Goal: Task Accomplishment & Management: Use online tool/utility

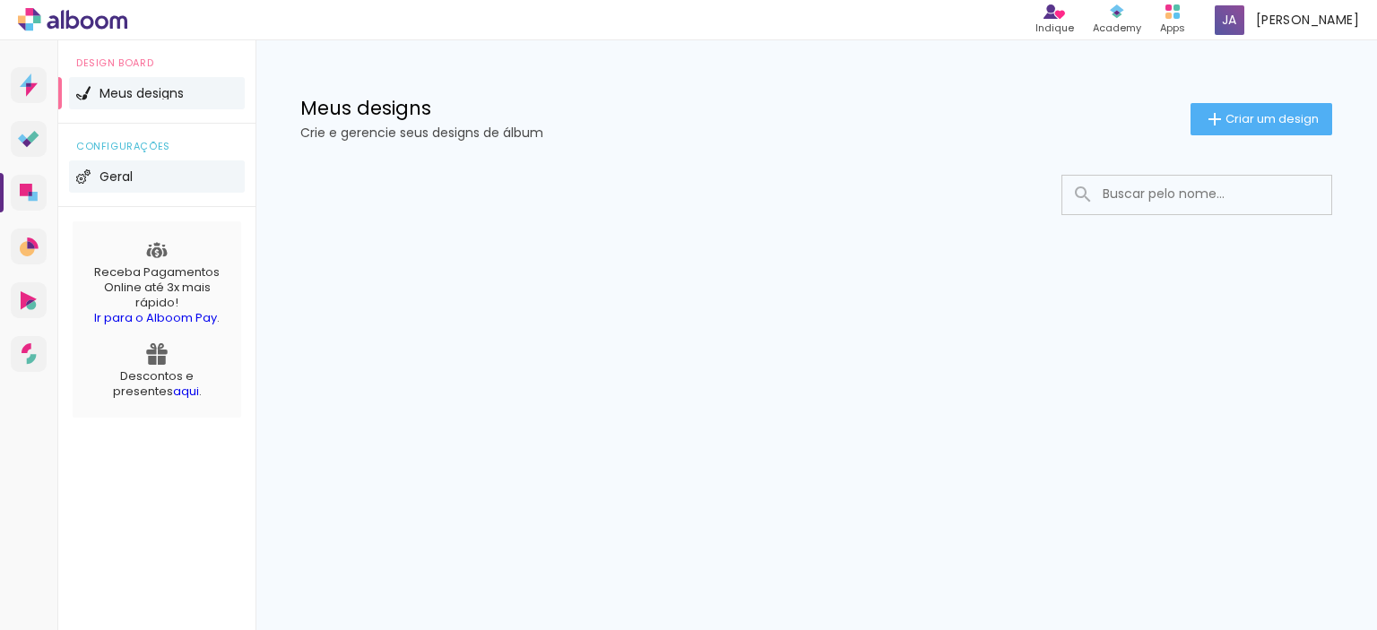
click at [115, 178] on span "Geral" at bounding box center [116, 176] width 33 height 13
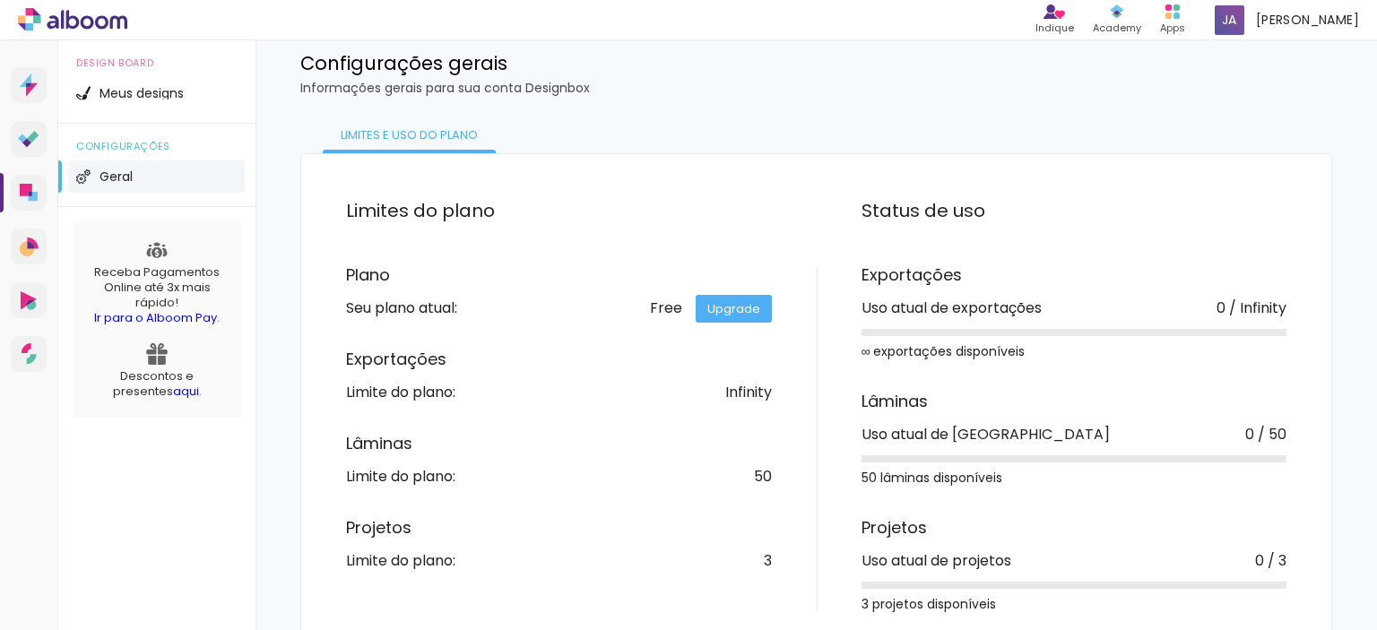
scroll to position [70, 0]
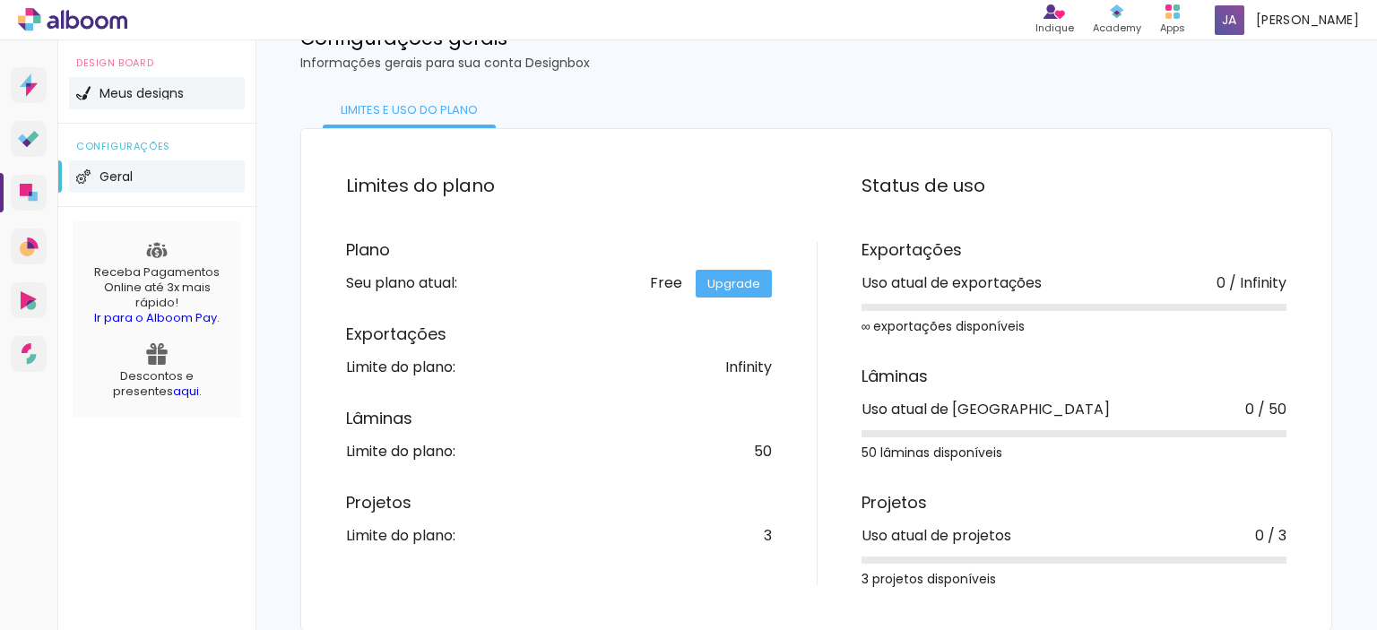
click at [161, 87] on span "Meus designs" at bounding box center [142, 93] width 84 height 13
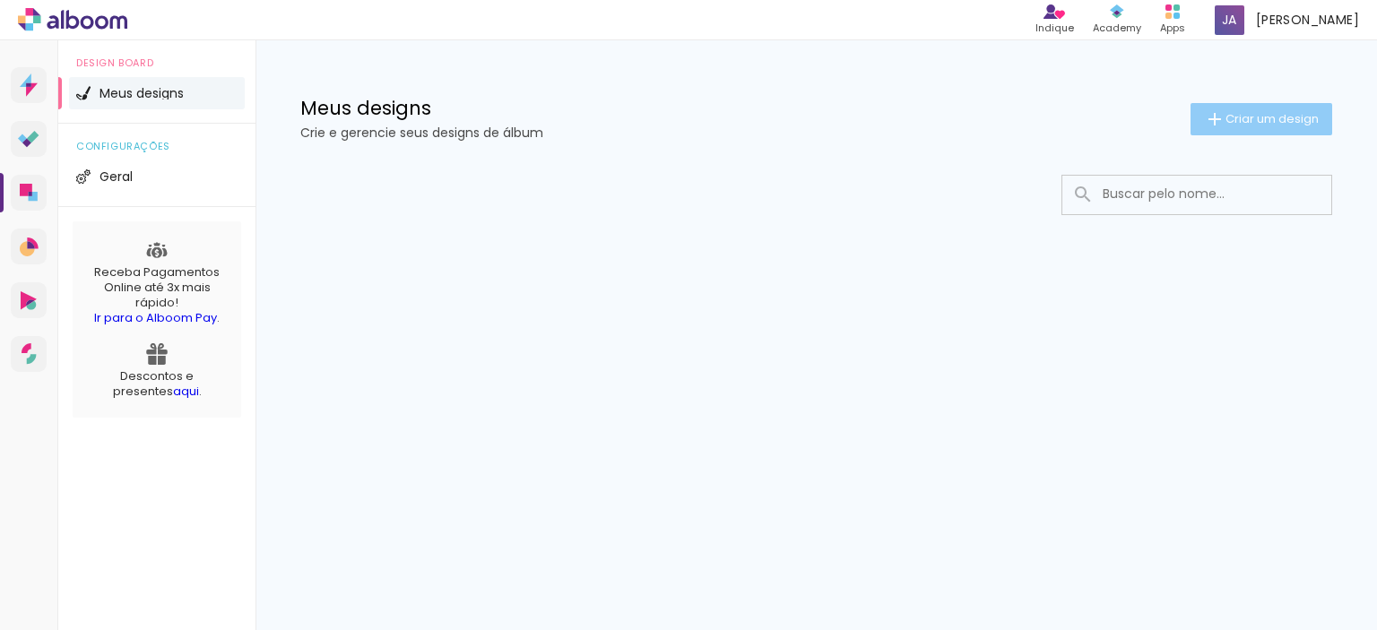
click at [1241, 117] on span "Criar um design" at bounding box center [1272, 119] width 93 height 12
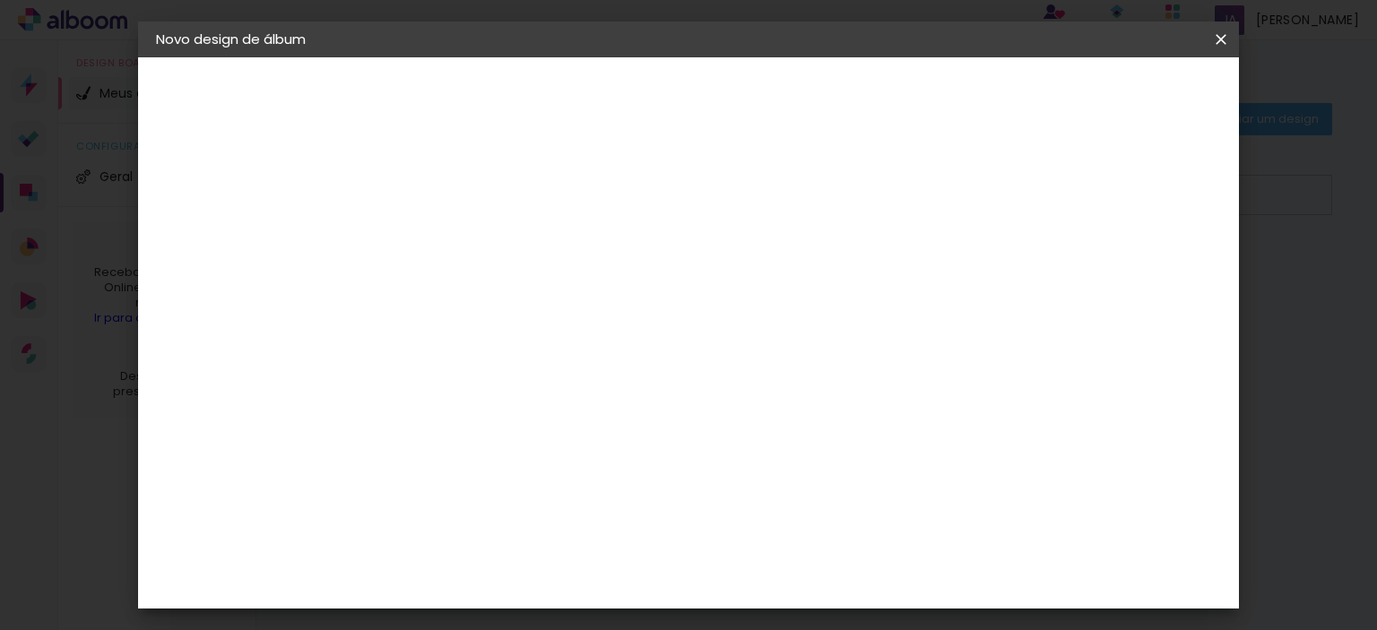
click at [449, 241] on input at bounding box center [449, 241] width 0 height 28
type input "Benício"
type paper-input "Benício"
click at [0, 0] on slot "Avançar" at bounding box center [0, 0] width 0 height 0
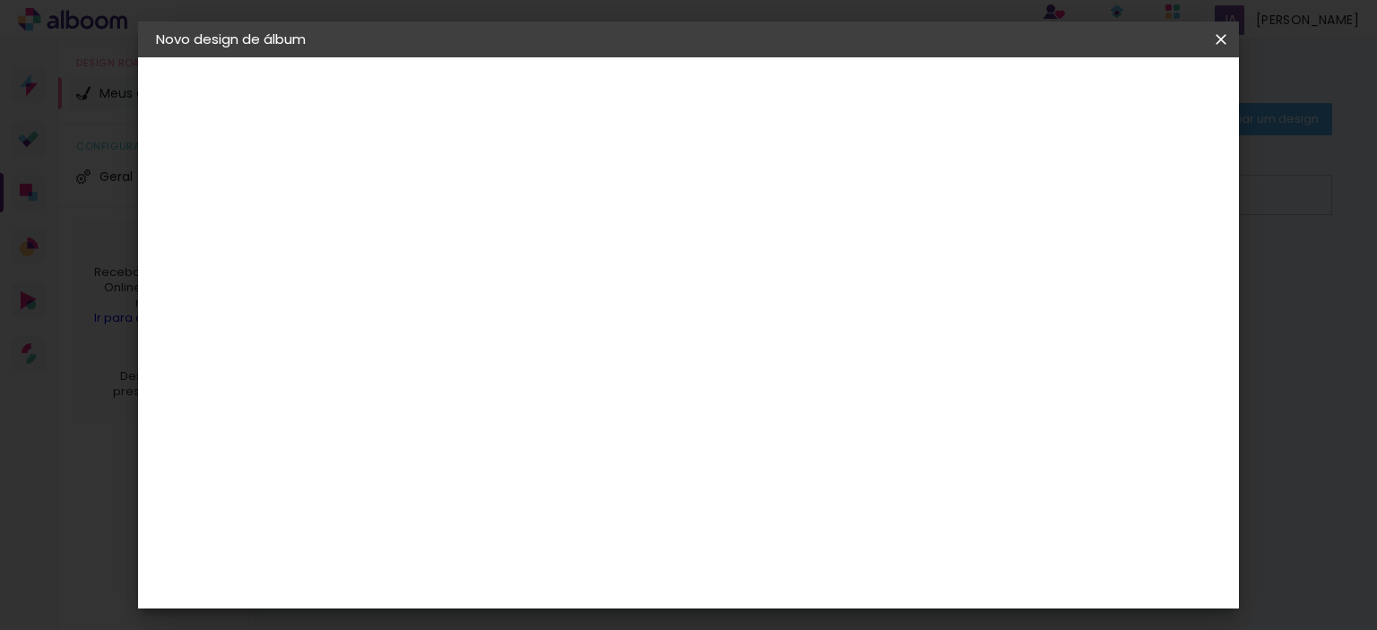
click at [481, 500] on div "Go image" at bounding box center [459, 514] width 44 height 29
click at [785, 272] on paper-item "Tamanho Livre" at bounding box center [698, 272] width 172 height 39
click at [646, 271] on span at bounding box center [645, 272] width 4 height 14
click at [0, 0] on slot "Avançar" at bounding box center [0, 0] width 0 height 0
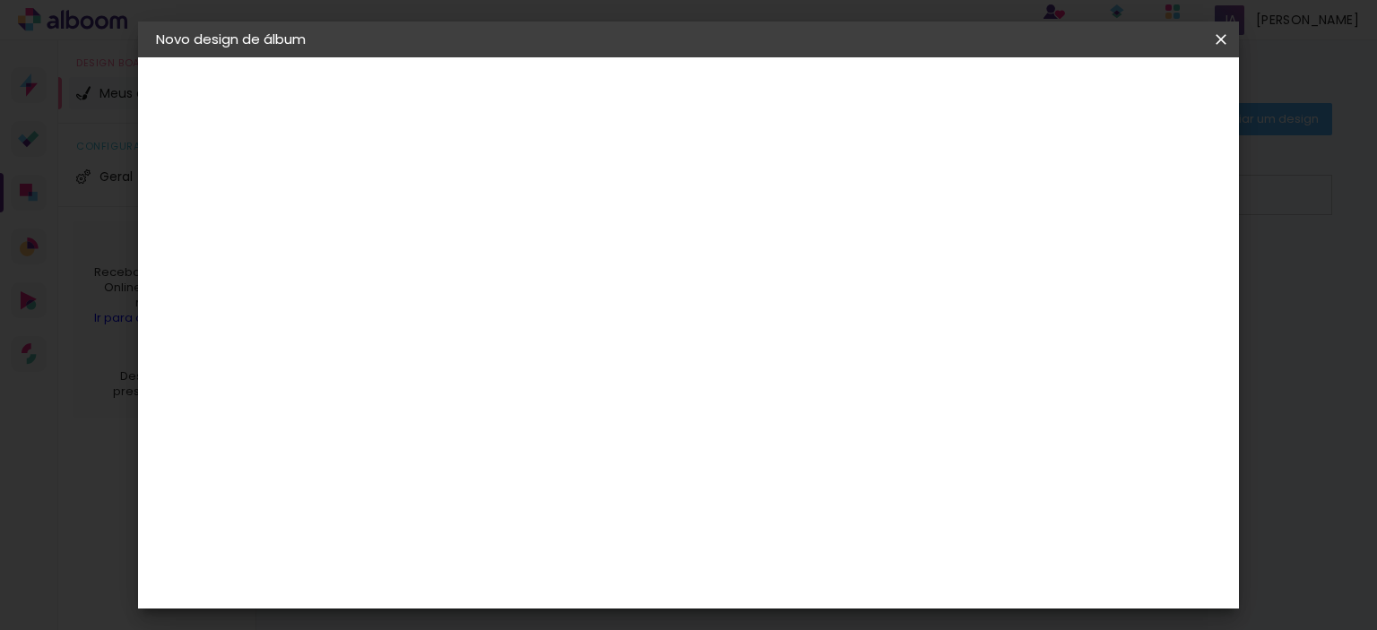
click at [445, 205] on input "2" at bounding box center [437, 206] width 62 height 22
type input "3"
type paper-input "3"
click at [460, 198] on input "3" at bounding box center [437, 206] width 62 height 22
type input "4"
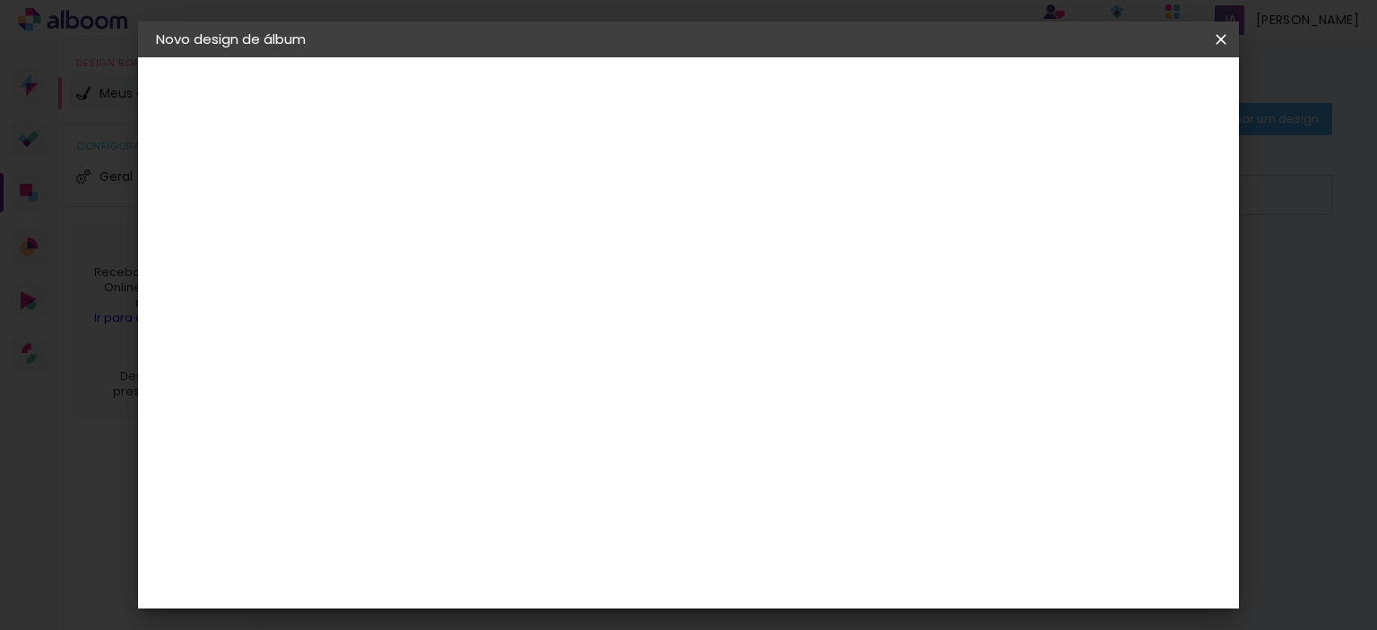
type paper-input "4"
click at [460, 198] on input "4" at bounding box center [437, 206] width 62 height 22
type input "5"
type paper-input "5"
click at [460, 198] on input "5" at bounding box center [437, 206] width 62 height 22
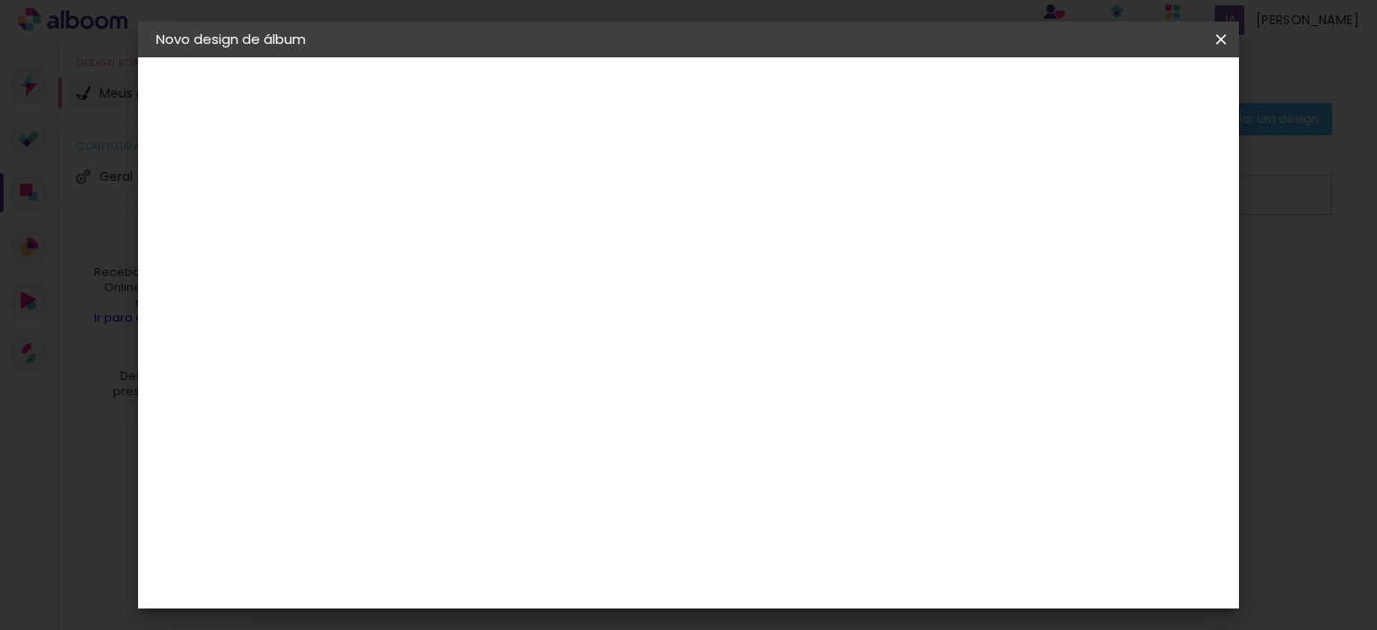
type input "6"
type paper-input "6"
click at [460, 198] on input "6" at bounding box center [437, 206] width 62 height 22
type input "7"
type paper-input "7"
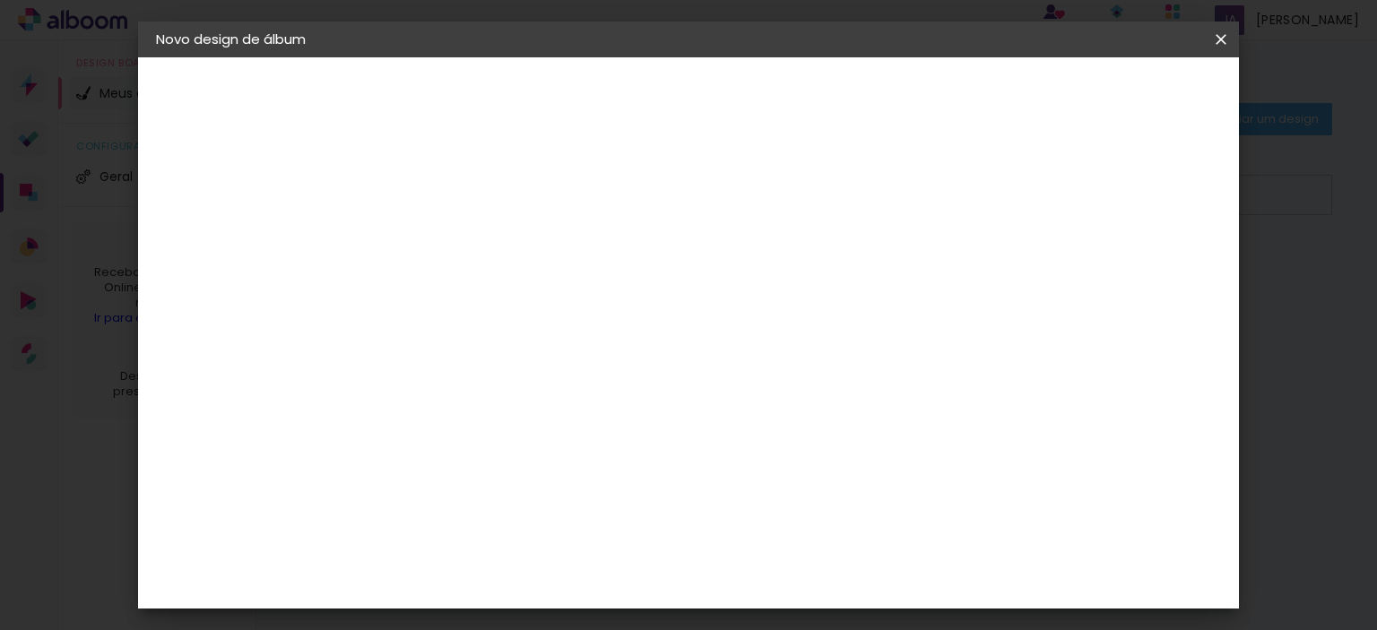
click at [460, 198] on input "7" at bounding box center [437, 206] width 62 height 22
type input "8"
type paper-input "8"
click at [460, 198] on input "8" at bounding box center [437, 206] width 62 height 22
type input "9"
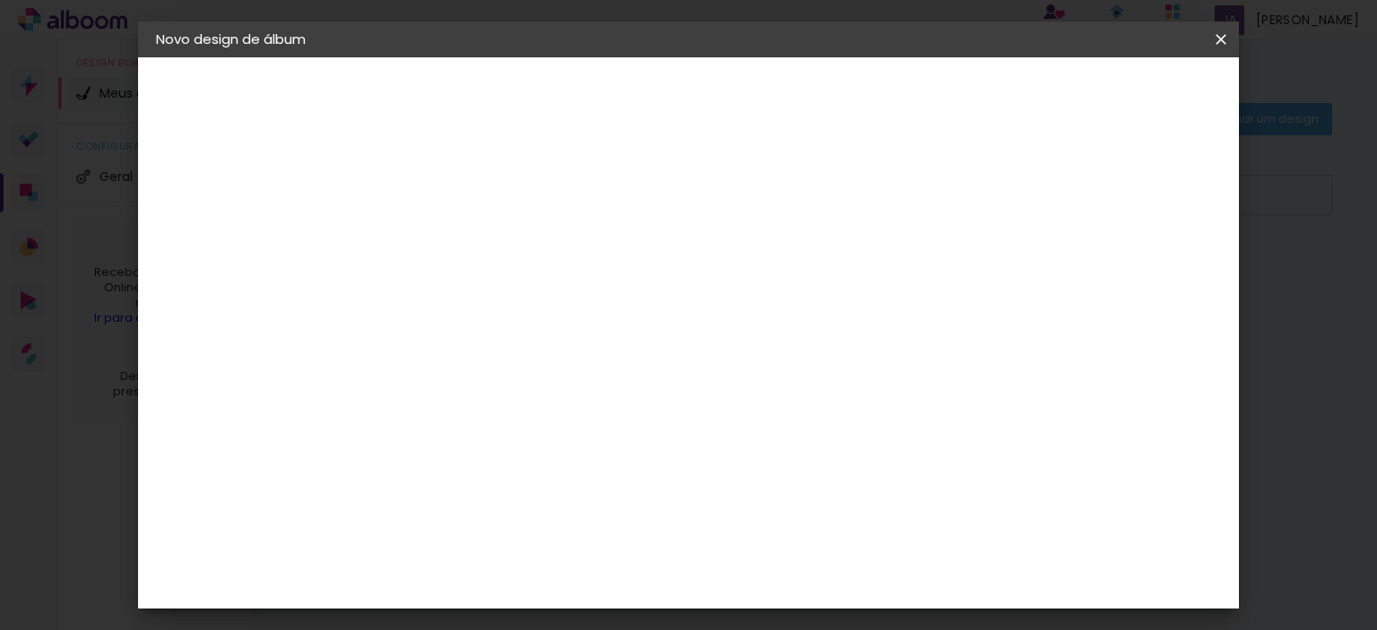
type paper-input "9"
click at [460, 198] on input "9" at bounding box center [437, 206] width 62 height 22
click at [256, 217] on div "Tamanho livre" at bounding box center [225, 221] width 62 height 25
click at [0, 0] on slot "Tamanho Livre" at bounding box center [0, 0] width 0 height 0
click at [0, 0] on slot "Avançar" at bounding box center [0, 0] width 0 height 0
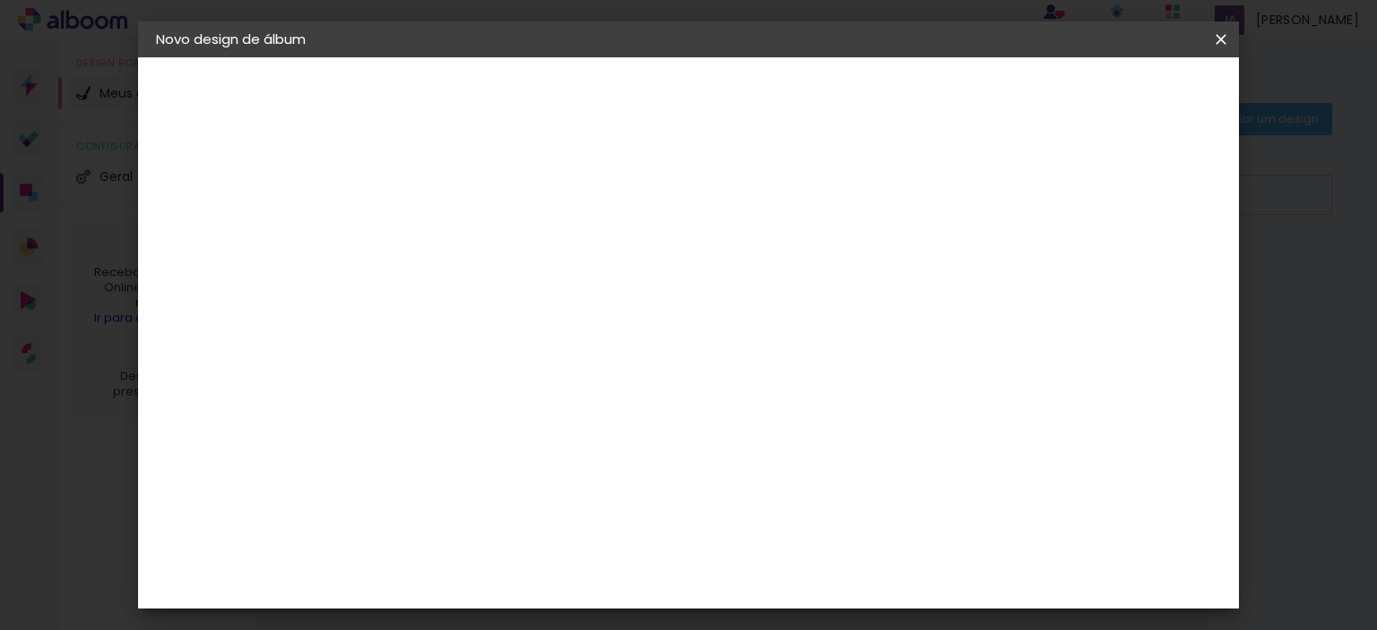
type input "0"
type paper-input "0"
click at [462, 210] on input "0" at bounding box center [437, 206] width 62 height 22
click at [244, 186] on div "2. Especificações" at bounding box center [254, 184] width 196 height 22
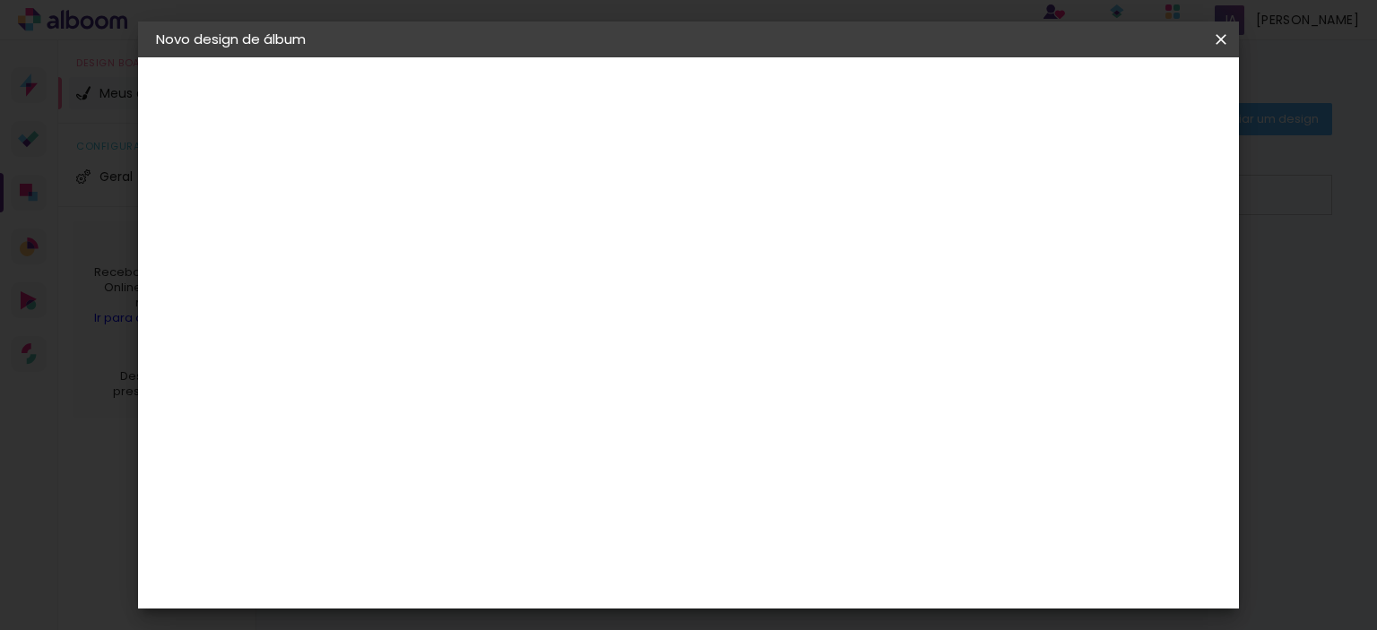
click at [240, 228] on div "Tamanho livre" at bounding box center [225, 221] width 62 height 25
click at [763, 378] on div "Sugerir uma encadernadora" at bounding box center [707, 374] width 111 height 29
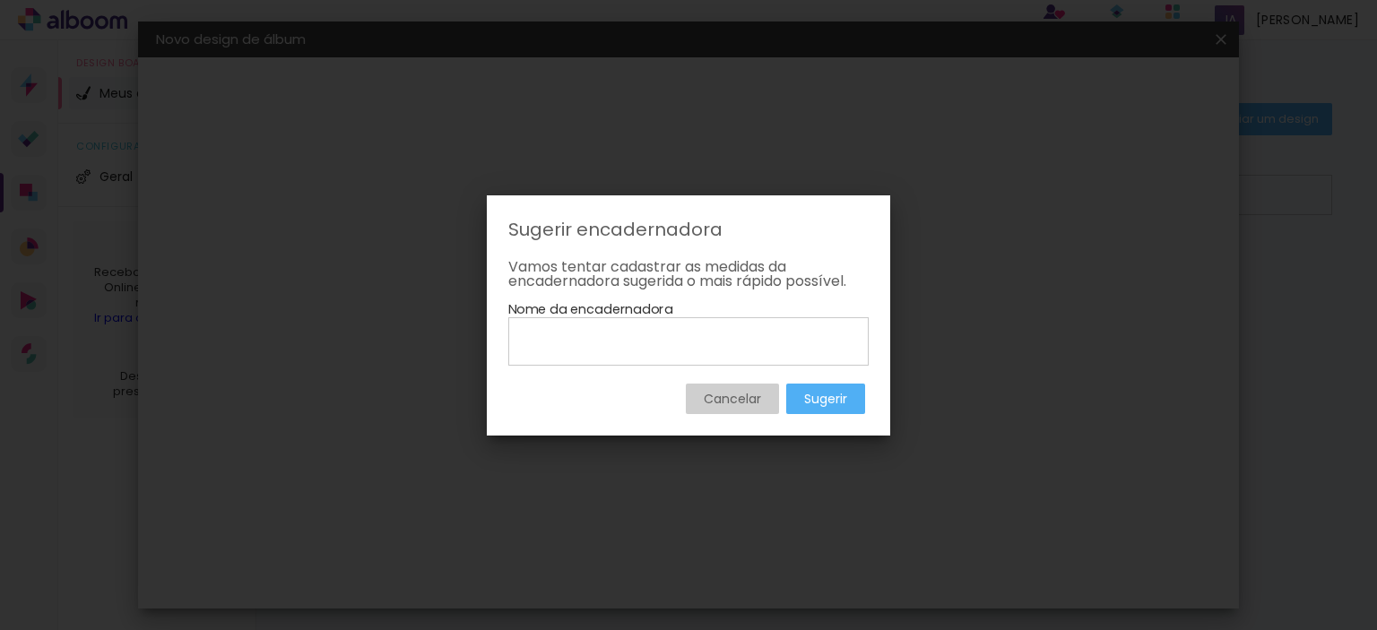
click at [0, 0] on slot "Cancelar" at bounding box center [0, 0] width 0 height 0
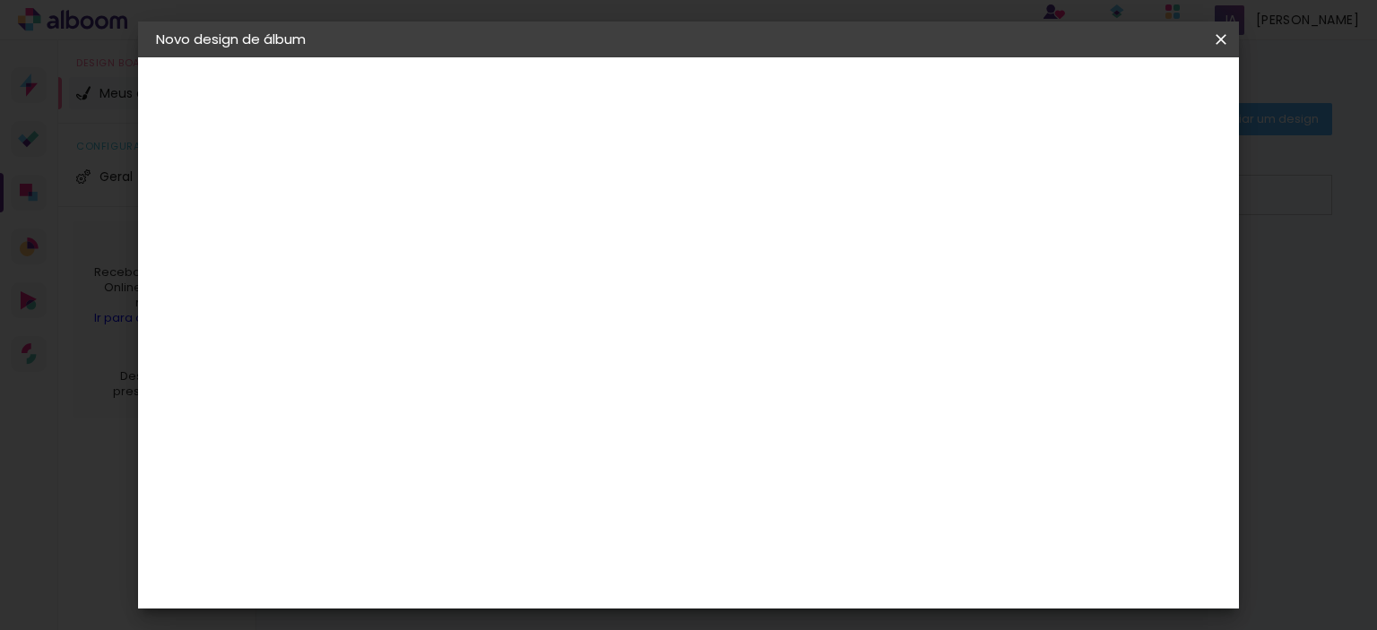
click at [0, 0] on slot "Tamanho Livre" at bounding box center [0, 0] width 0 height 0
click at [0, 0] on slot "Avançar" at bounding box center [0, 0] width 0 height 0
drag, startPoint x: 723, startPoint y: 468, endPoint x: 710, endPoint y: 496, distance: 30.5
click at [708, 503] on div at bounding box center [604, 527] width 208 height 139
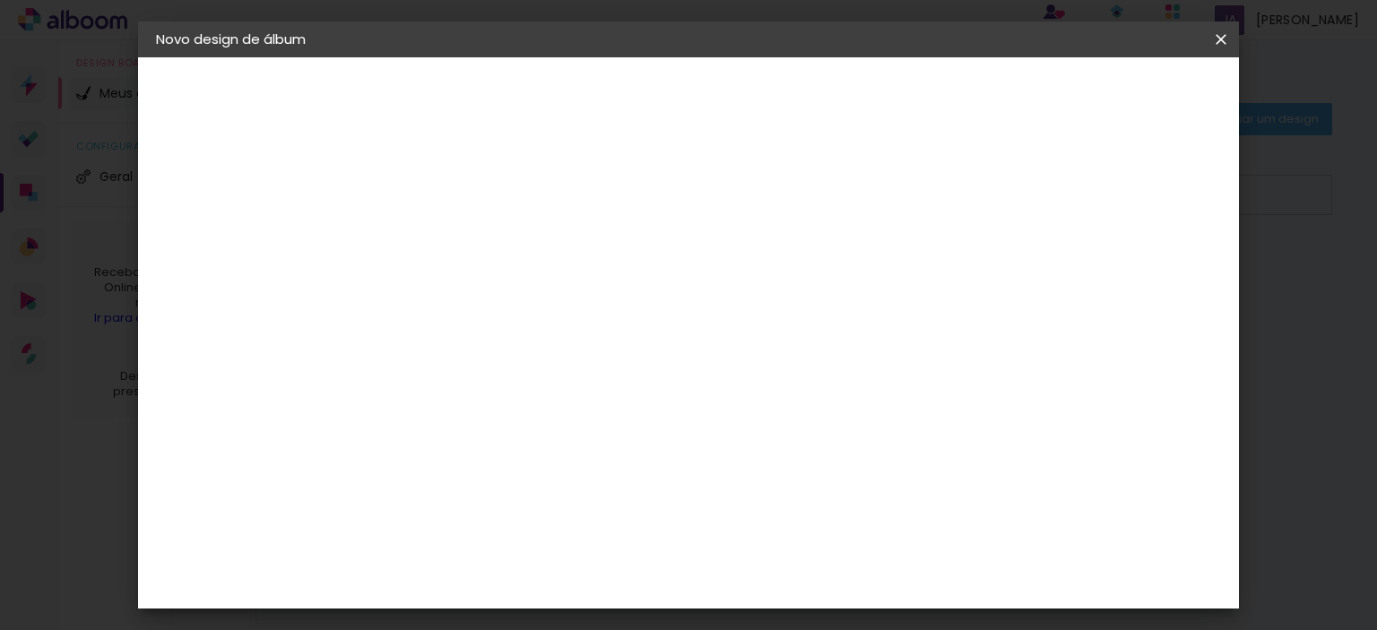
click at [256, 220] on div "Tamanho livre" at bounding box center [225, 221] width 62 height 25
click at [1219, 43] on iron-icon at bounding box center [1221, 39] width 22 height 18
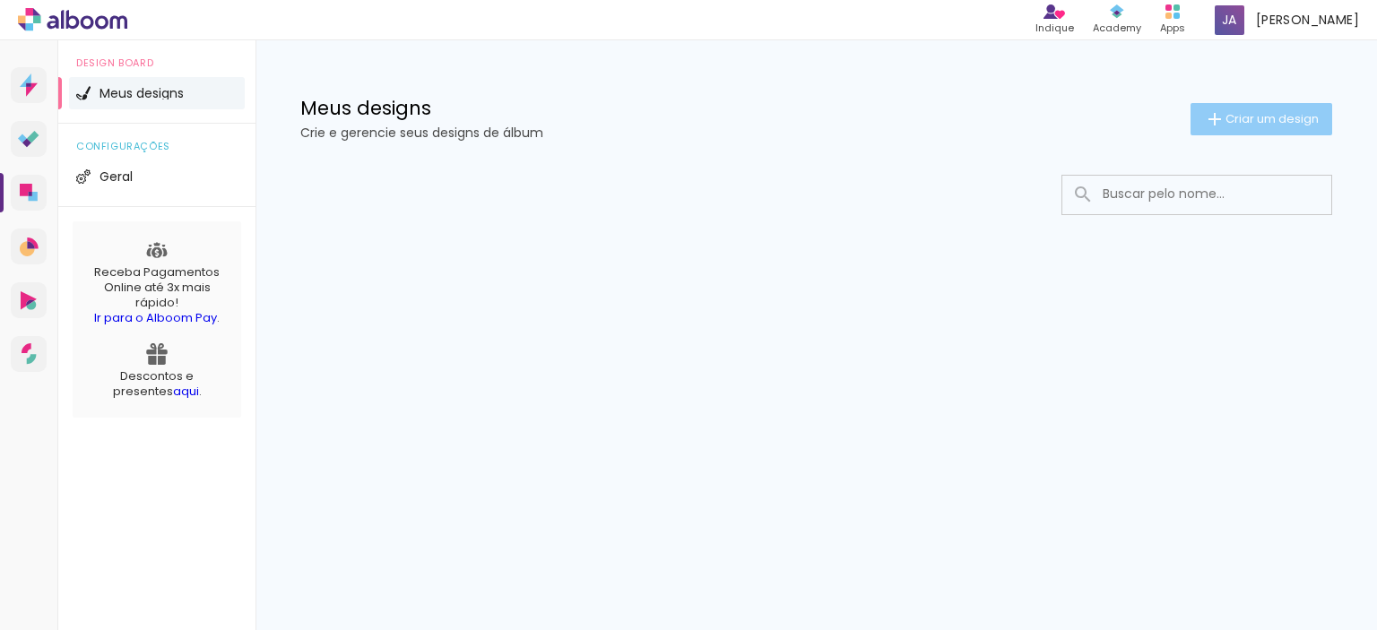
click at [1250, 125] on span "Criar um design" at bounding box center [1272, 119] width 93 height 12
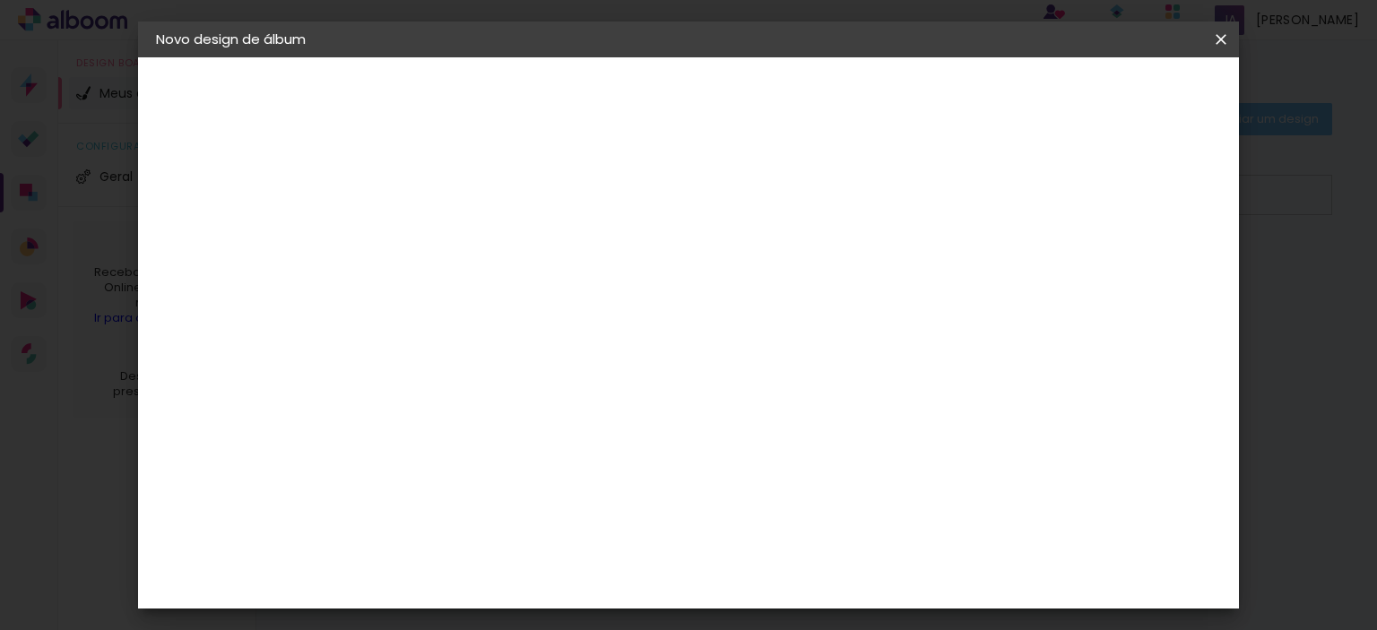
click at [455, 225] on paper-input-container "Título do álbum" at bounding box center [449, 242] width 13 height 46
click at [449, 239] on input at bounding box center [449, 241] width 0 height 28
type input "benicio"
type paper-input "benicio"
click at [0, 0] on slot "Avançar" at bounding box center [0, 0] width 0 height 0
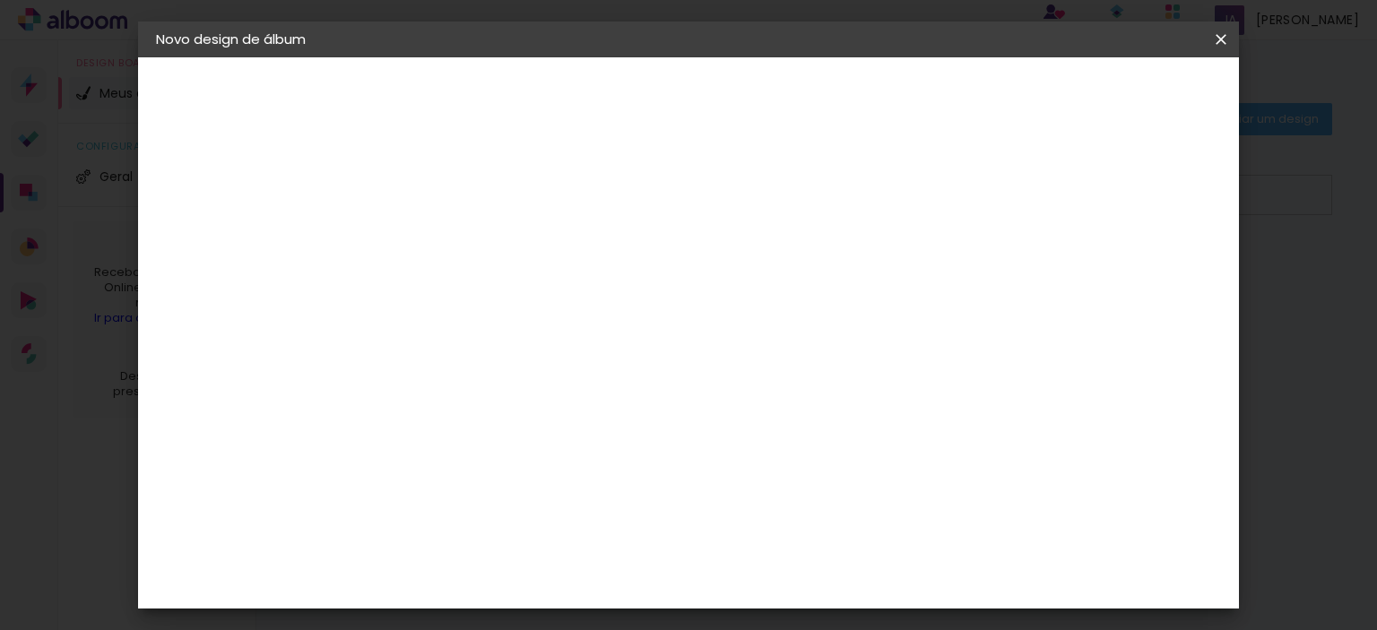
click at [785, 286] on paper-item "Tamanho Livre" at bounding box center [698, 272] width 172 height 39
click at [0, 0] on slot "Avançar" at bounding box center [0, 0] width 0 height 0
click at [628, 277] on span "30" at bounding box center [628, 281] width 30 height 27
drag, startPoint x: 629, startPoint y: 277, endPoint x: 638, endPoint y: 276, distance: 9.9
click at [649, 276] on div "30 cm" at bounding box center [638, 281] width 319 height 45
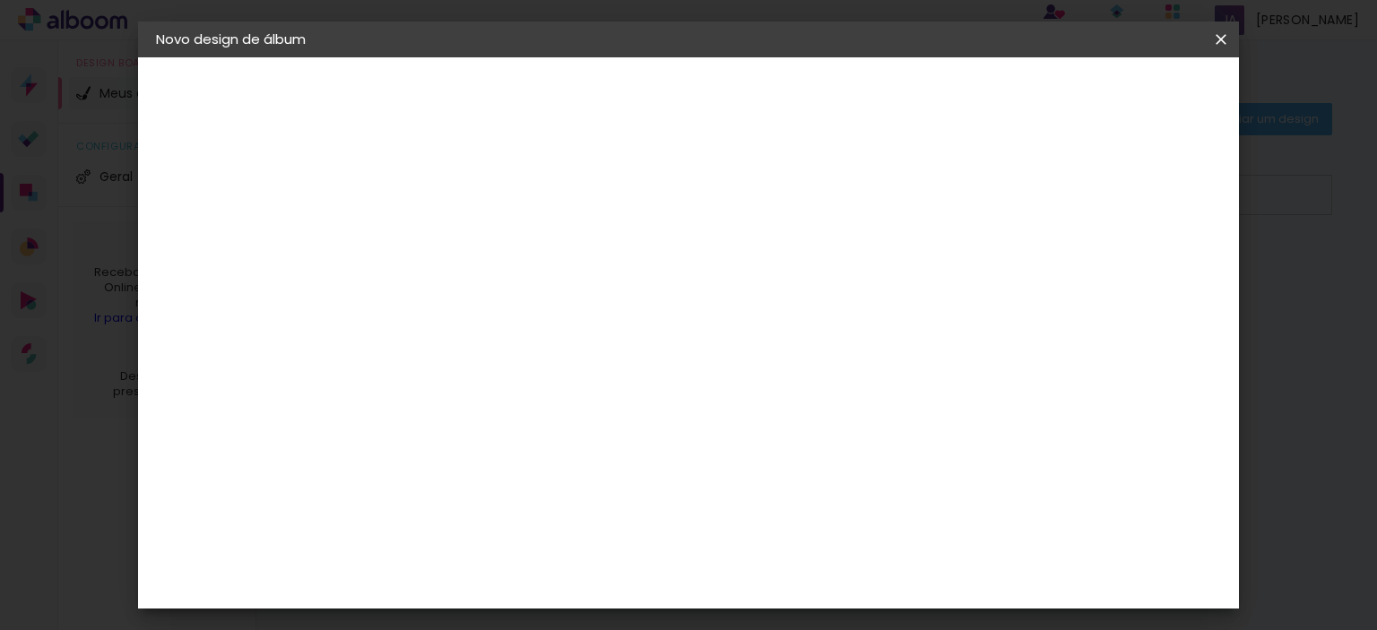
drag, startPoint x: 620, startPoint y: 279, endPoint x: 635, endPoint y: 275, distance: 15.7
click at [635, 279] on span "30" at bounding box center [628, 281] width 30 height 27
click at [1109, 95] on span "Iniciar design" at bounding box center [1069, 95] width 82 height 13
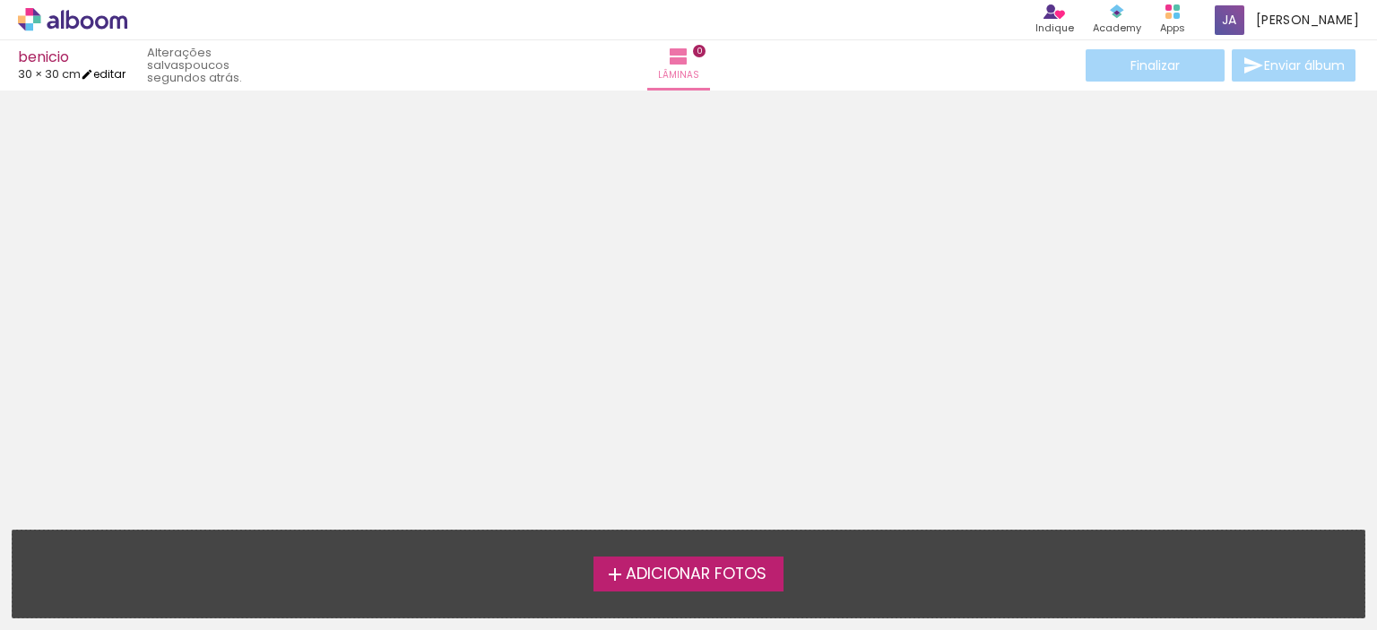
click at [120, 72] on link "editar" at bounding box center [103, 73] width 45 height 15
type input "0"
type input "30"
type input "60"
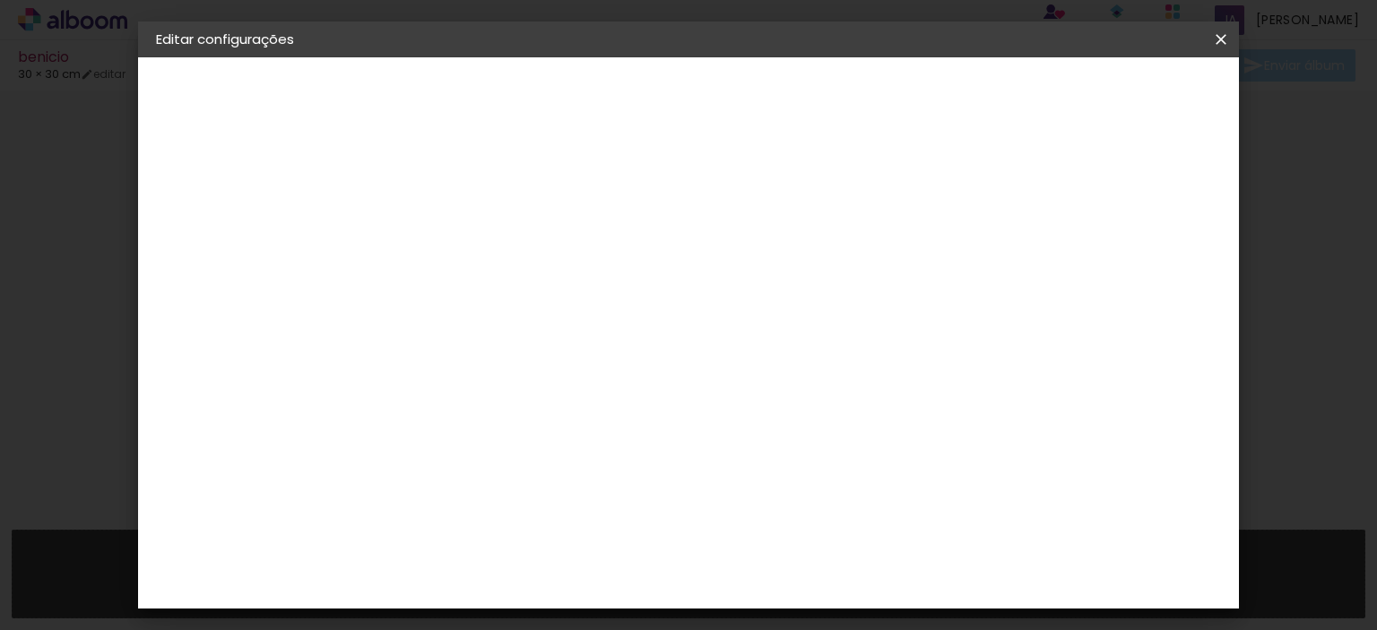
drag, startPoint x: 516, startPoint y: 433, endPoint x: 535, endPoint y: 435, distance: 19.8
click at [535, 435] on input "30" at bounding box center [513, 434] width 47 height 27
type input "20"
type paper-input "20"
click at [620, 277] on span "30" at bounding box center [628, 280] width 30 height 27
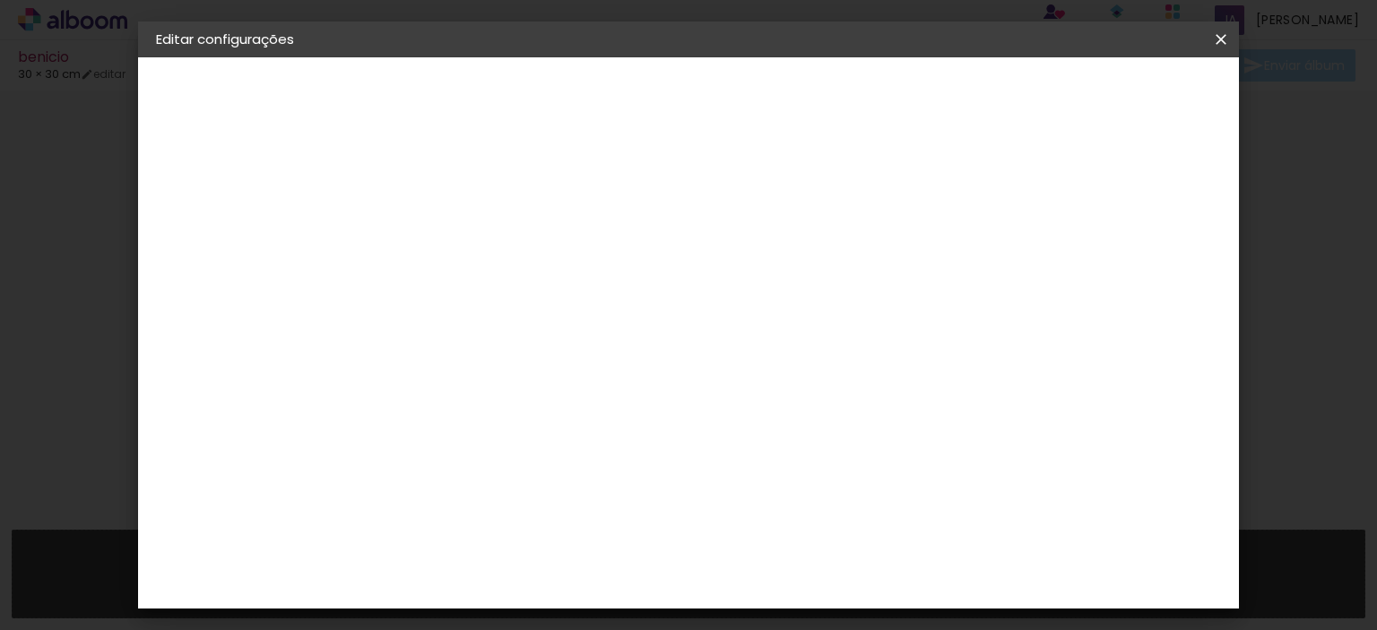
click at [629, 279] on span "30" at bounding box center [628, 280] width 30 height 27
click at [636, 279] on span "30" at bounding box center [628, 280] width 30 height 27
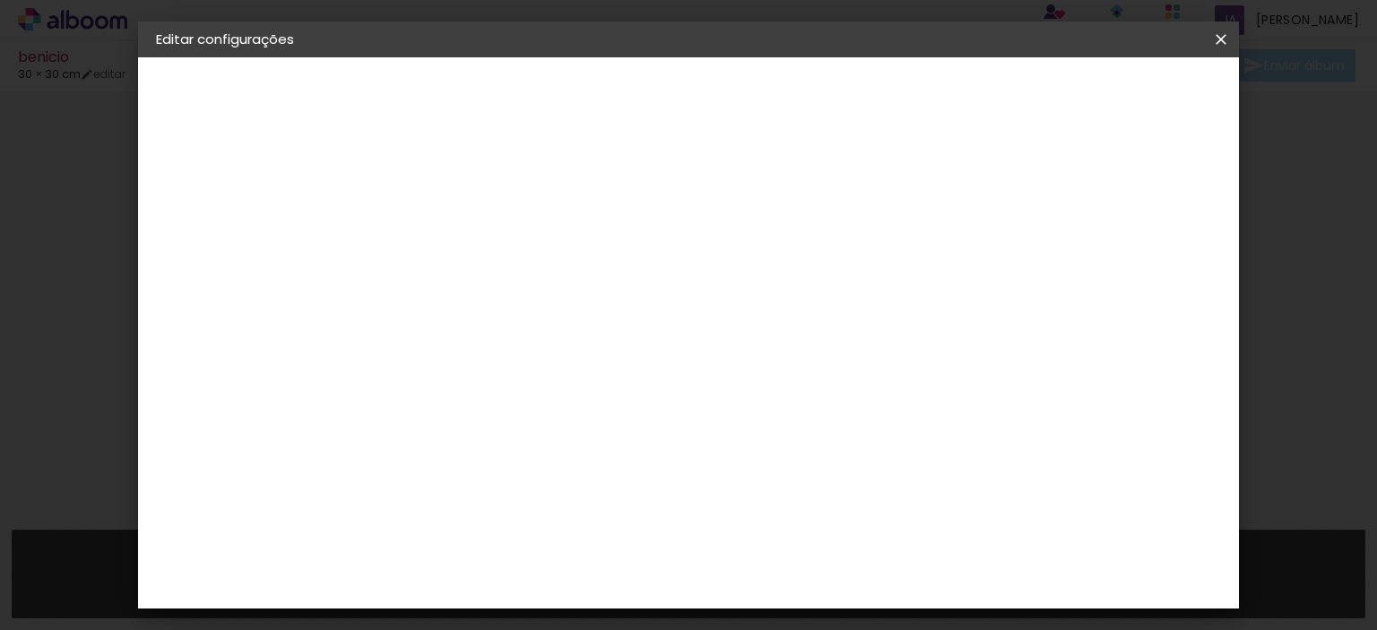
click at [432, 488] on div "cm" at bounding box center [404, 440] width 88 height 212
type input "4"
type paper-input "4"
click at [1143, 275] on input "4" at bounding box center [1130, 270] width 32 height 27
type input "5"
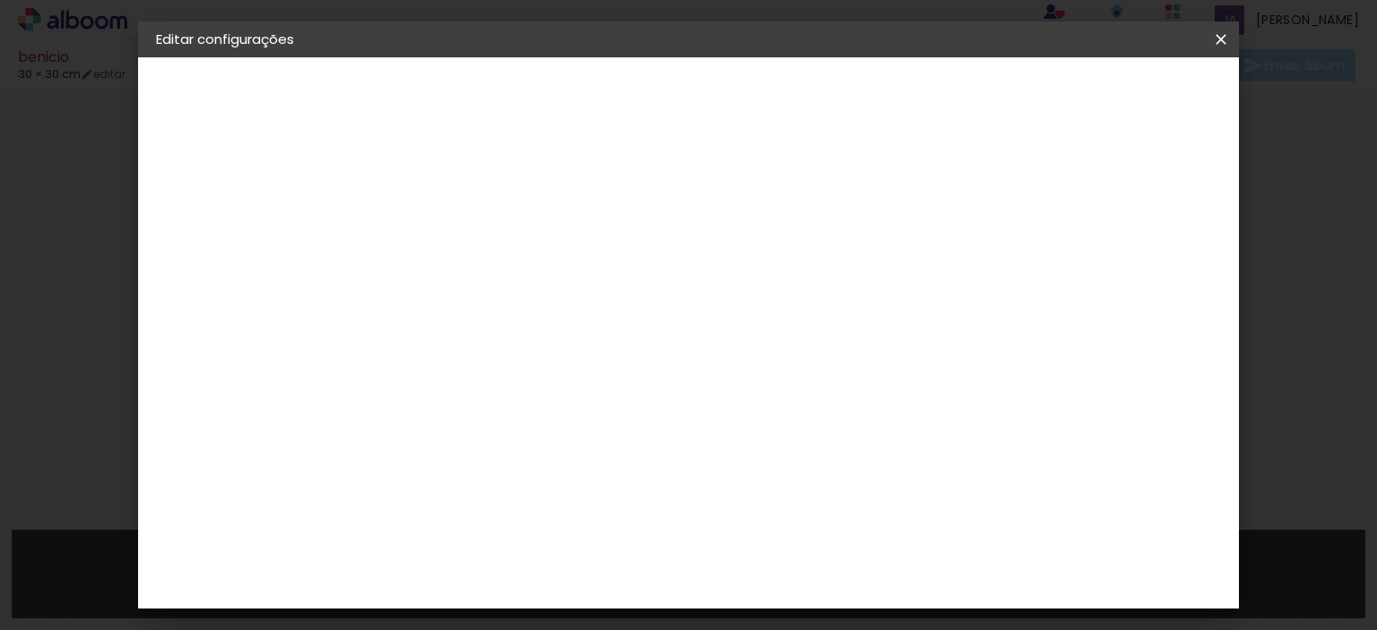
type paper-input "5"
click at [1140, 264] on input "5" at bounding box center [1132, 270] width 32 height 27
click at [624, 279] on span "30" at bounding box center [628, 280] width 30 height 27
click at [624, 278] on span "30" at bounding box center [628, 280] width 30 height 27
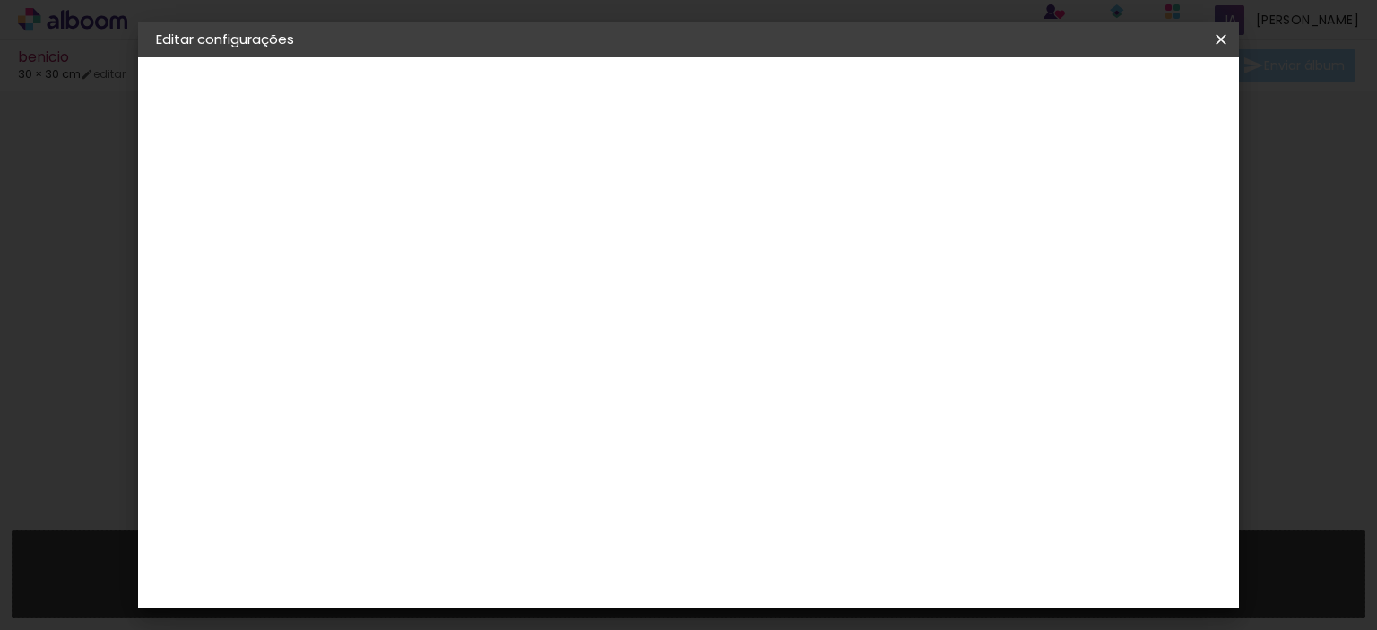
scroll to position [90, 0]
click at [797, 518] on input "60" at bounding box center [788, 519] width 47 height 27
type input "40"
type paper-input "40"
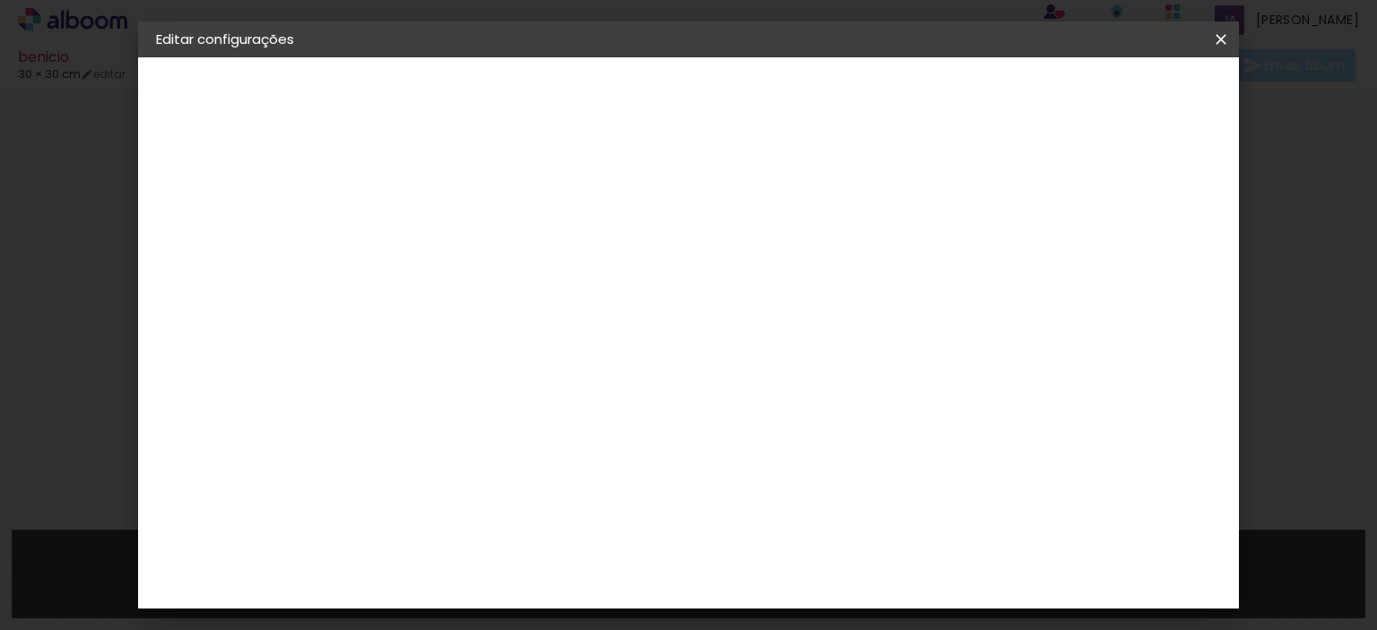
click at [870, 97] on span "Salvar configurações" at bounding box center [822, 101] width 93 height 25
click at [870, 89] on span "Salvar configurações" at bounding box center [822, 101] width 93 height 25
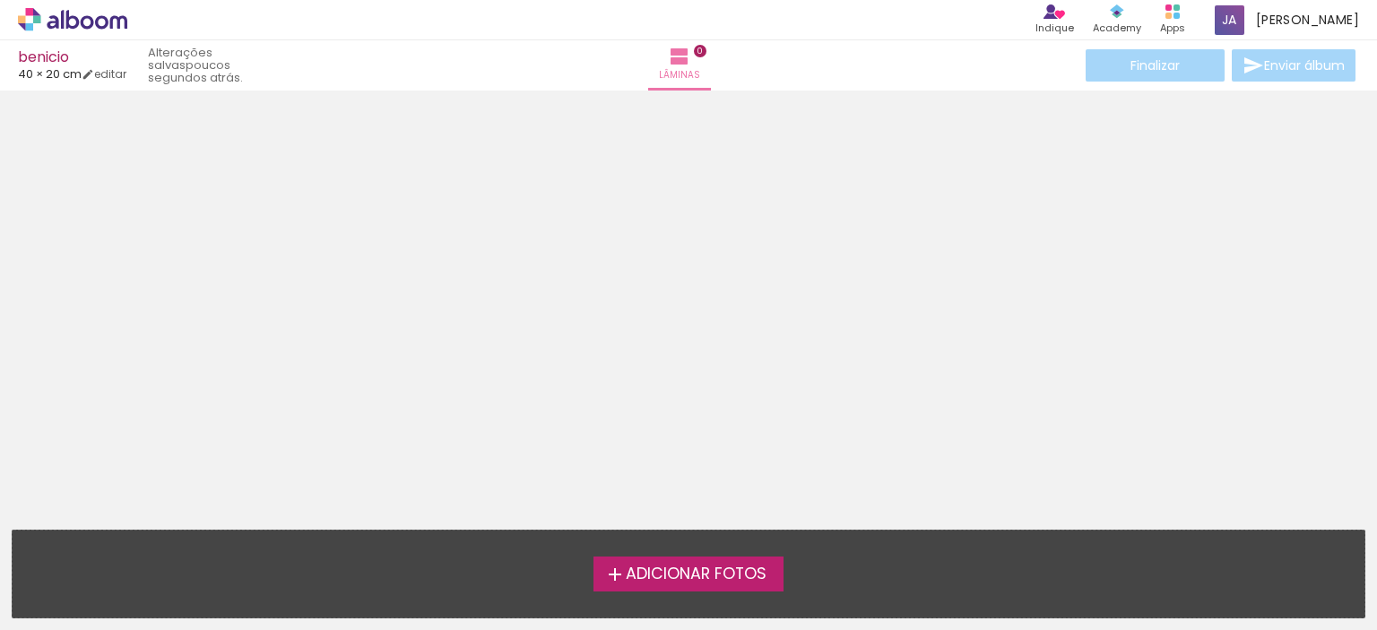
click at [708, 578] on span "Adicionar Fotos" at bounding box center [696, 575] width 141 height 16
click at [0, 0] on input "file" at bounding box center [0, 0] width 0 height 0
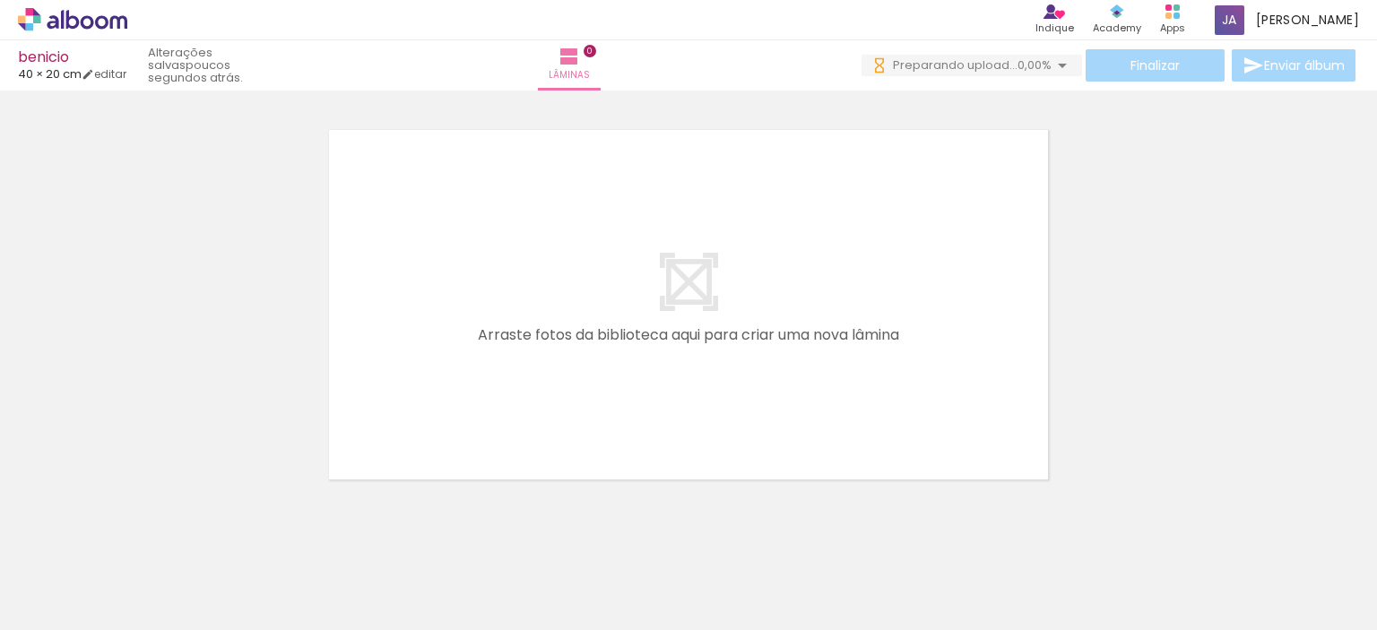
click at [199, 579] on div at bounding box center [179, 570] width 89 height 59
click at [580, 570] on div at bounding box center [581, 570] width 89 height 59
click at [208, 578] on div at bounding box center [179, 570] width 89 height 59
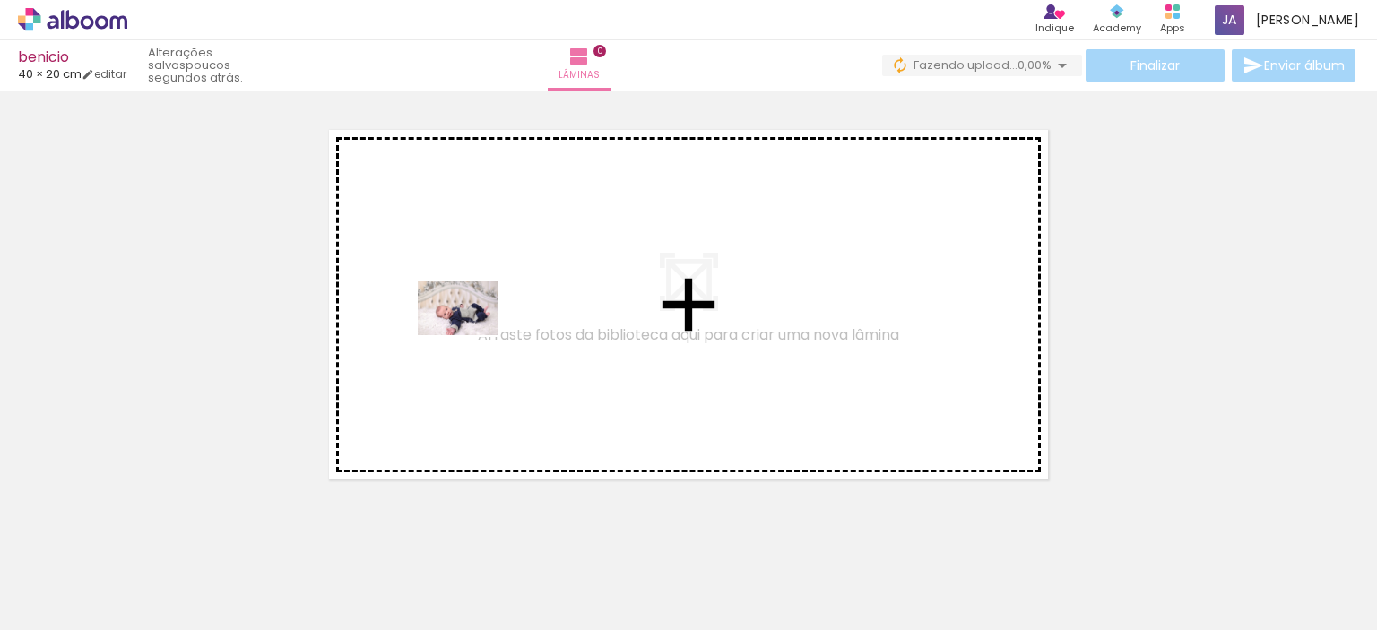
drag, startPoint x: 208, startPoint y: 563, endPoint x: 472, endPoint y: 335, distance: 348.4
click at [472, 335] on quentale-workspace at bounding box center [688, 315] width 1377 height 630
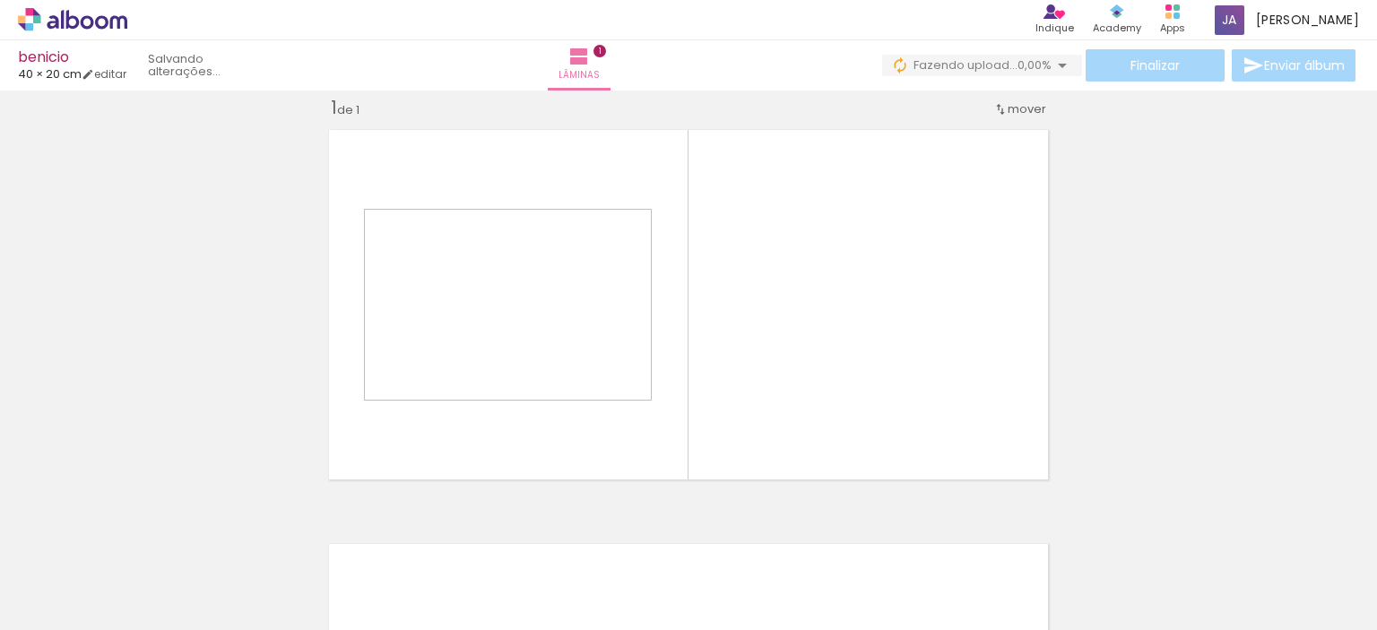
scroll to position [22, 0]
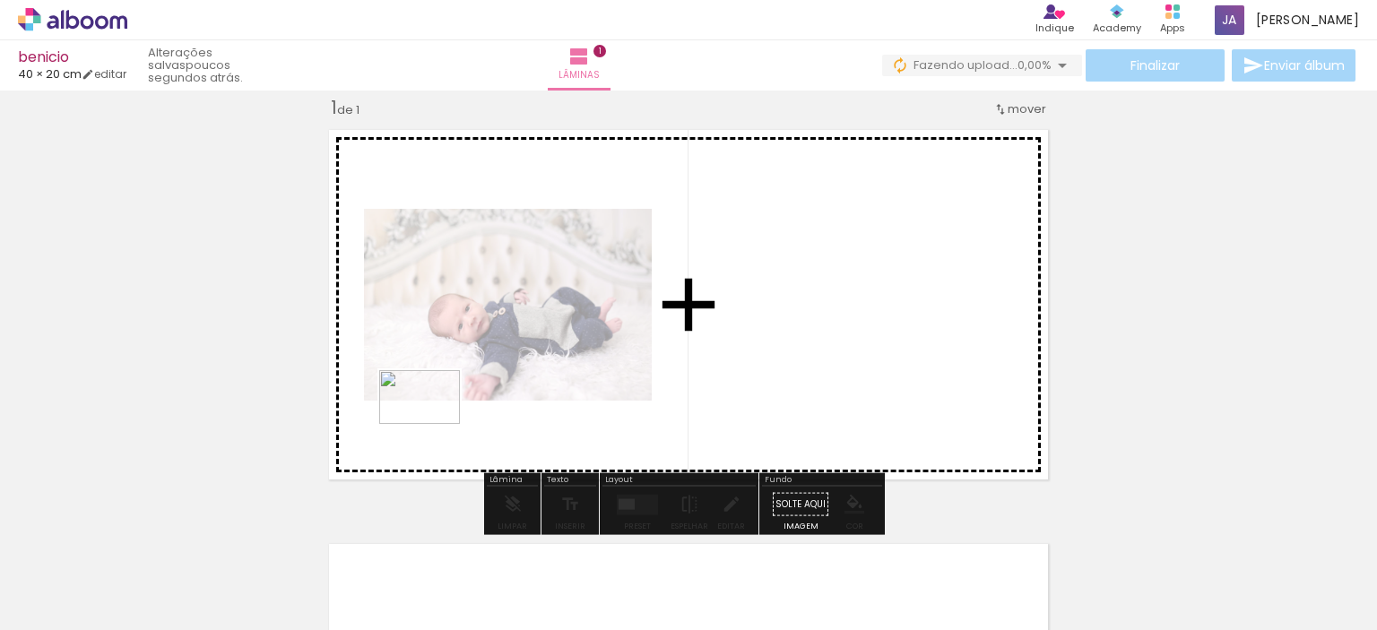
drag, startPoint x: 299, startPoint y: 568, endPoint x: 428, endPoint y: 447, distance: 176.3
click at [433, 423] on quentale-workspace at bounding box center [688, 315] width 1377 height 630
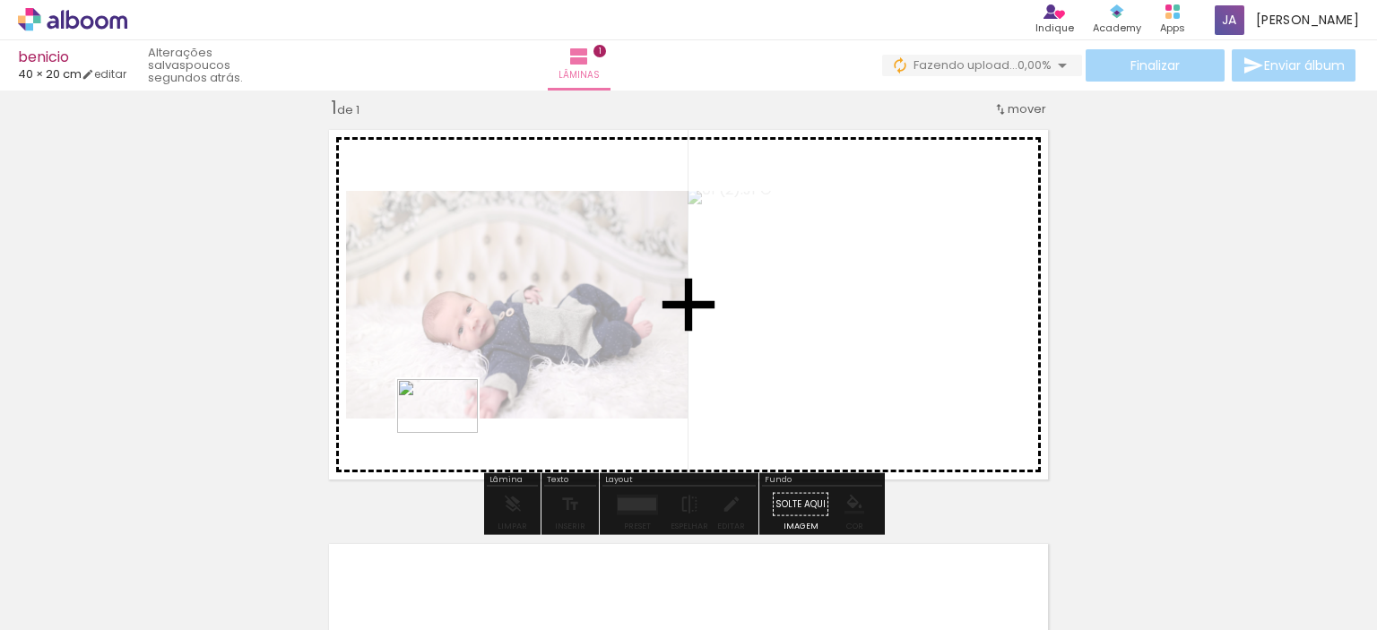
drag, startPoint x: 385, startPoint y: 567, endPoint x: 451, endPoint y: 433, distance: 149.2
click at [451, 433] on quentale-workspace at bounding box center [688, 315] width 1377 height 630
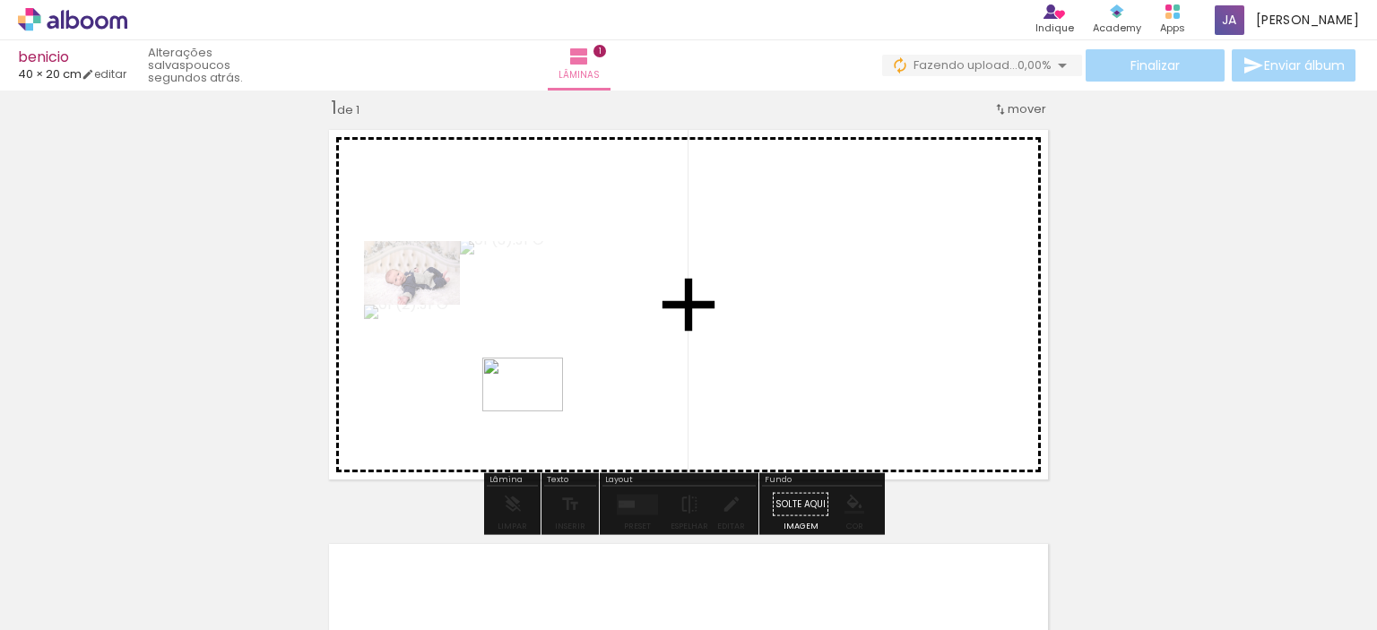
drag, startPoint x: 499, startPoint y: 551, endPoint x: 536, endPoint y: 412, distance: 144.8
click at [536, 412] on quentale-workspace at bounding box center [688, 315] width 1377 height 630
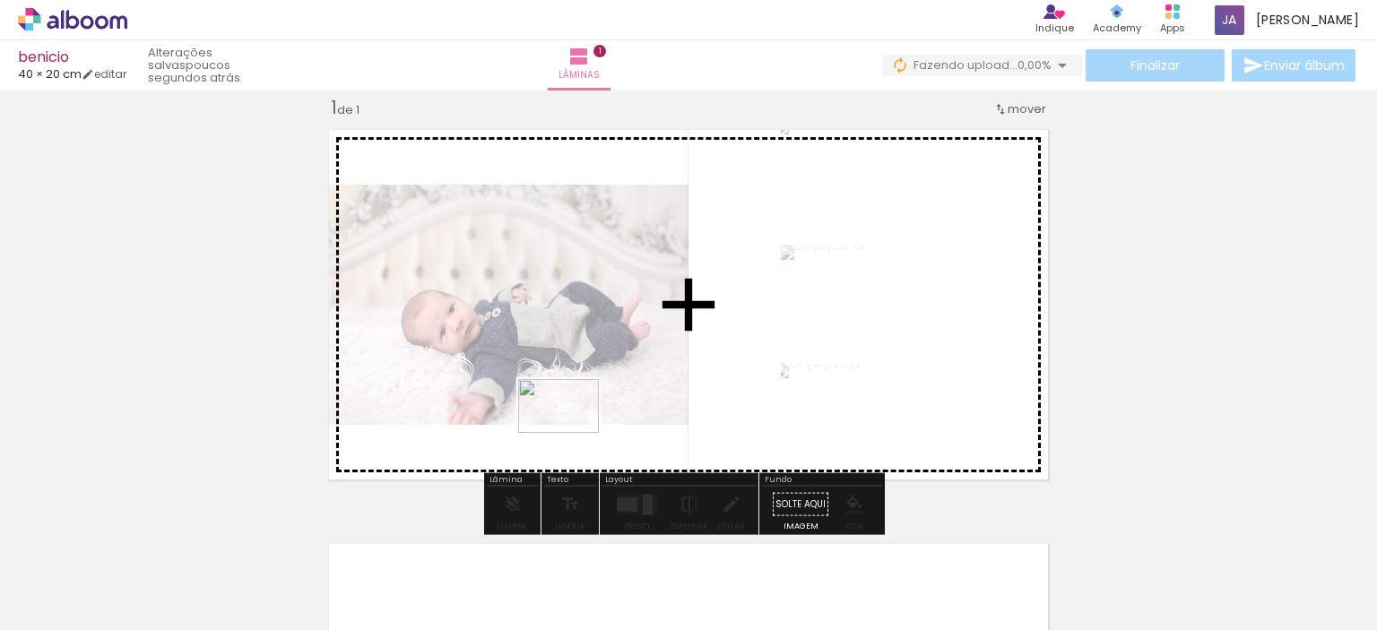
drag, startPoint x: 565, startPoint y: 575, endPoint x: 573, endPoint y: 430, distance: 144.6
click at [573, 430] on quentale-workspace at bounding box center [688, 315] width 1377 height 630
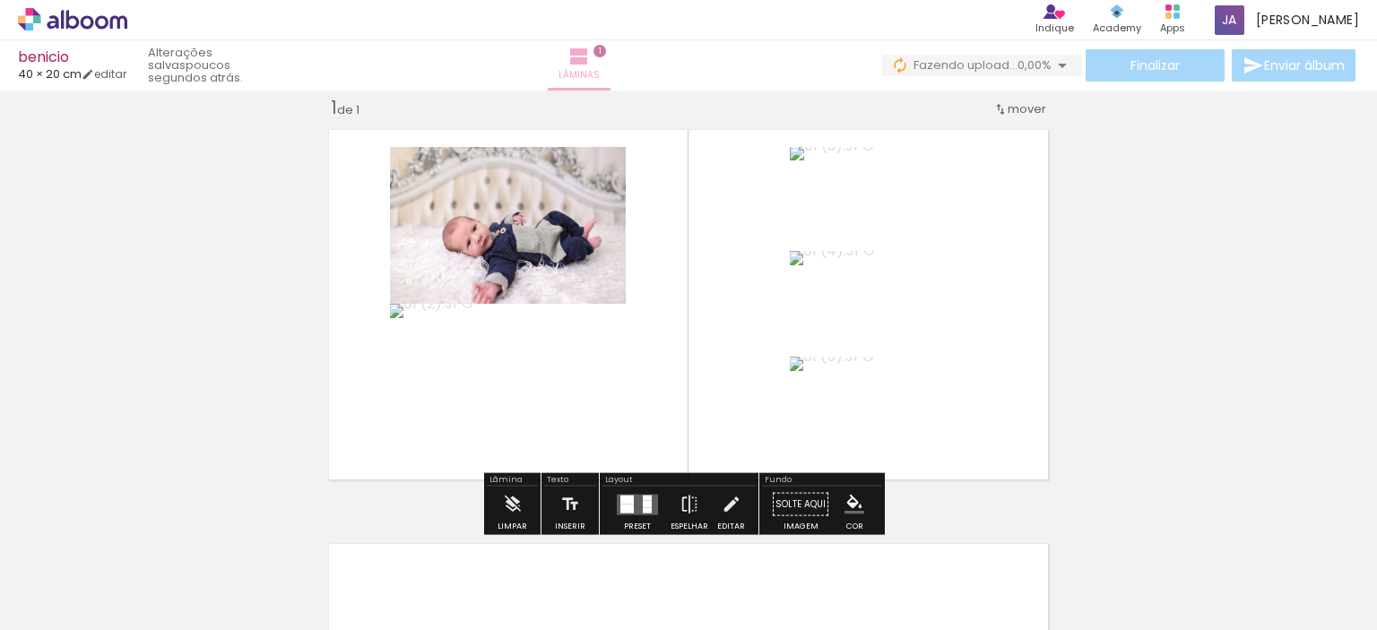
click at [590, 60] on iron-icon at bounding box center [579, 57] width 22 height 22
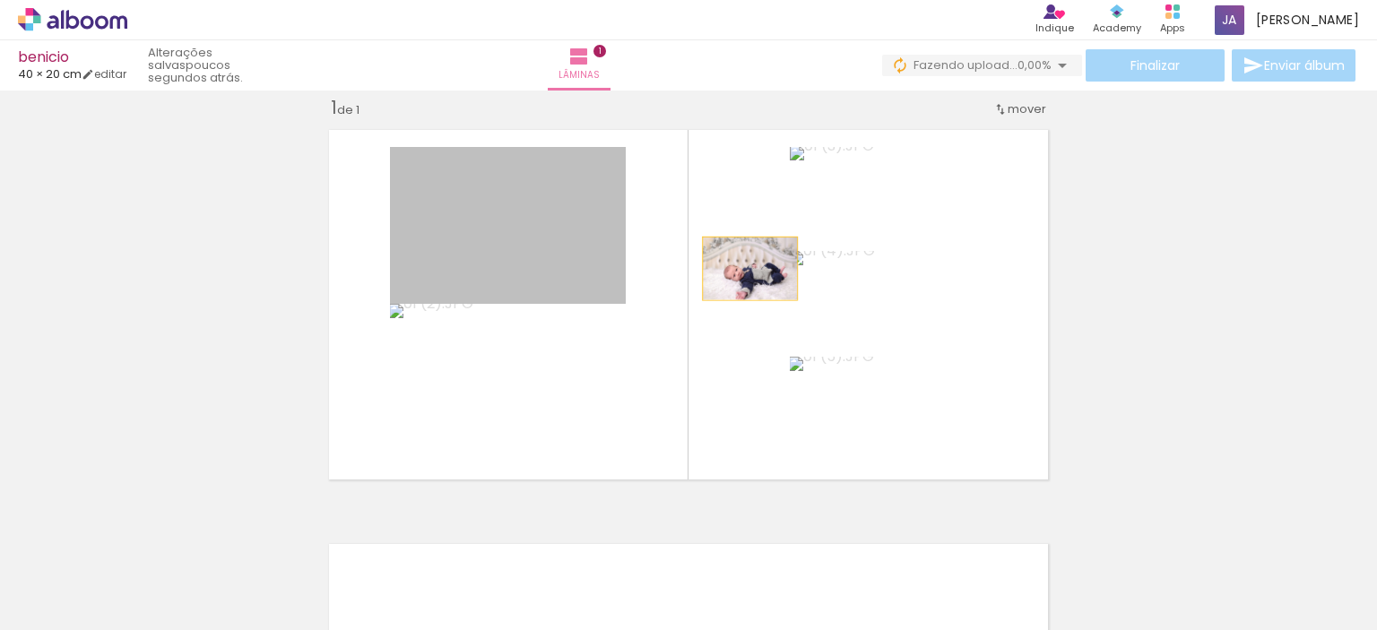
drag, startPoint x: 576, startPoint y: 261, endPoint x: 742, endPoint y: 269, distance: 167.0
click at [743, 269] on quentale-layouter at bounding box center [688, 304] width 739 height 369
drag, startPoint x: 574, startPoint y: 247, endPoint x: 714, endPoint y: 285, distance: 145.1
click at [714, 285] on quentale-layouter at bounding box center [688, 304] width 739 height 369
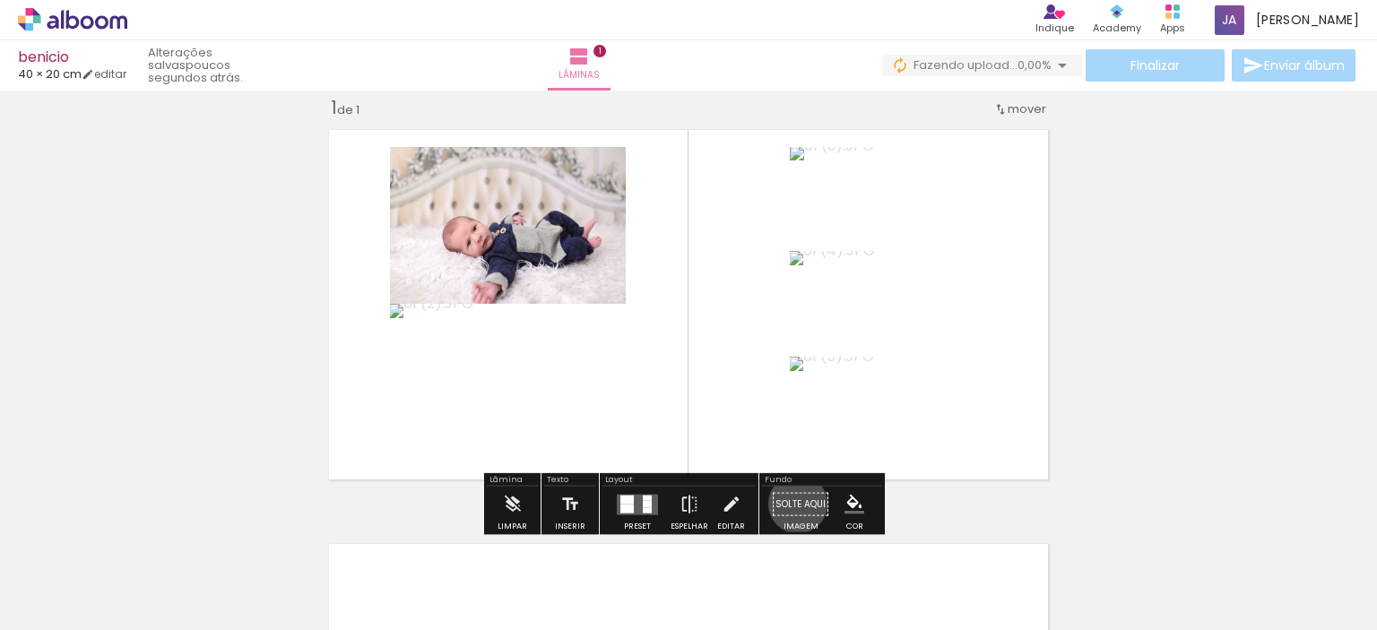
click at [792, 504] on paper-button "Solte aqui Imagem" at bounding box center [800, 510] width 65 height 46
click at [685, 501] on iron-icon at bounding box center [690, 505] width 20 height 36
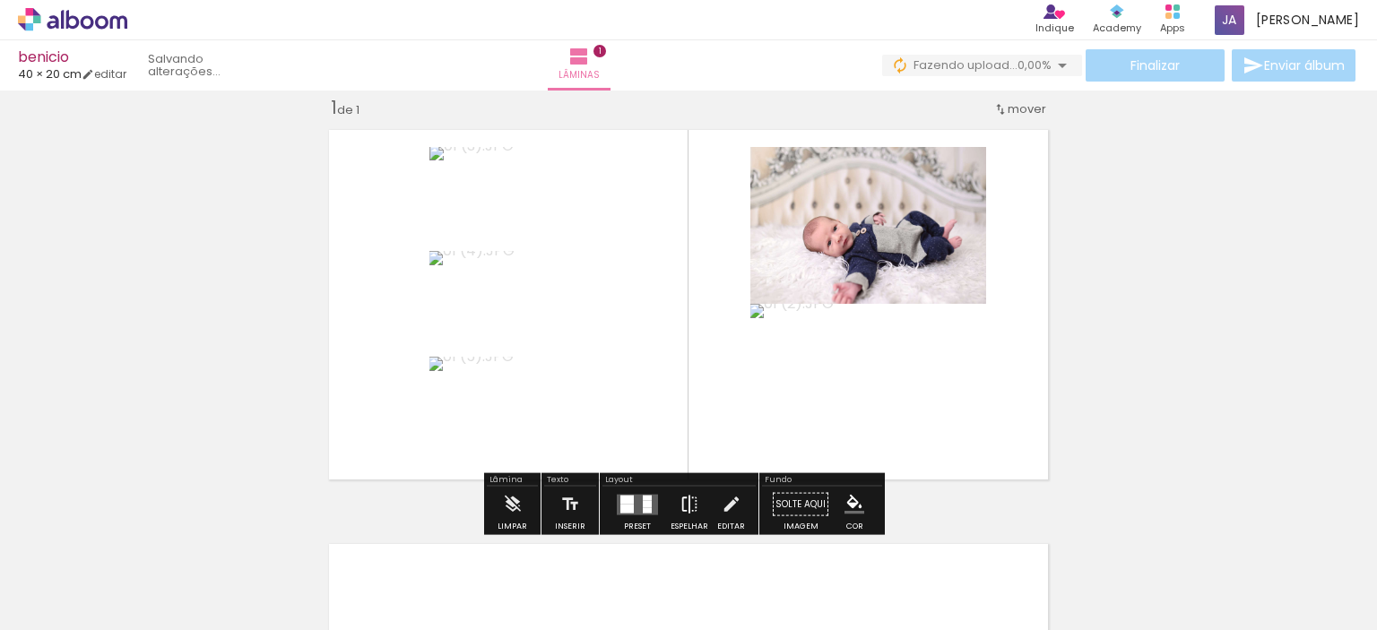
click at [685, 501] on iron-icon at bounding box center [690, 505] width 20 height 36
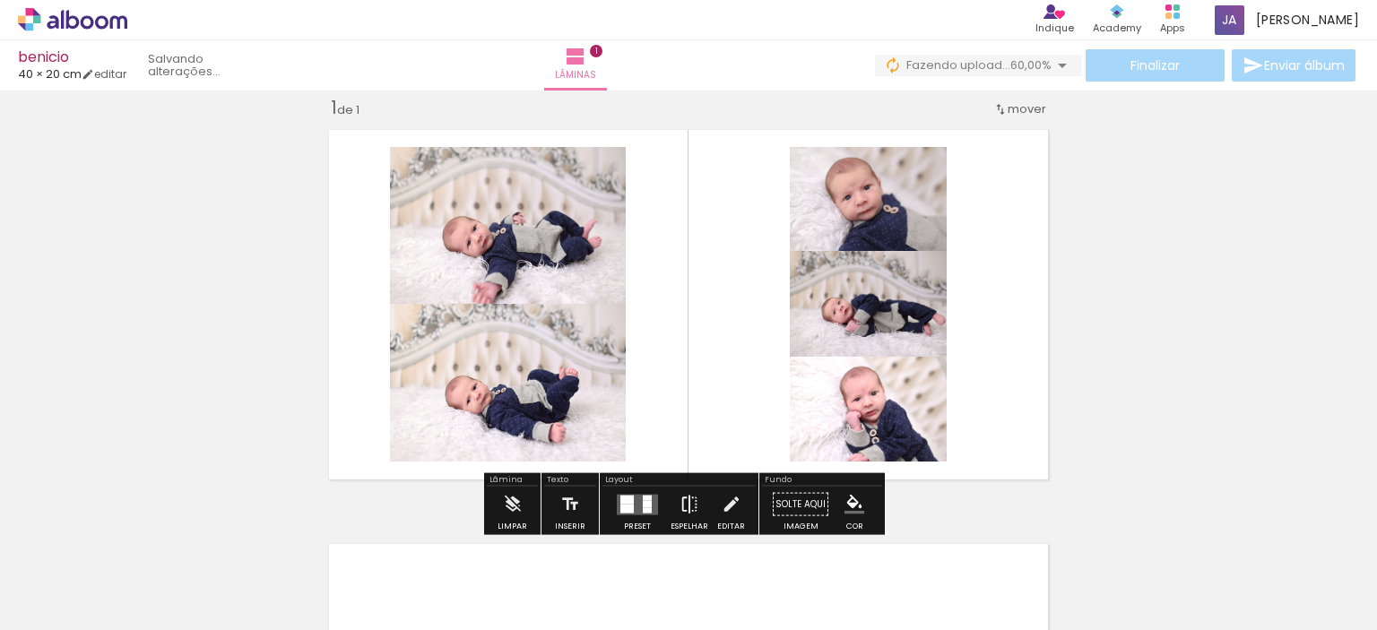
click at [684, 501] on iron-icon at bounding box center [690, 505] width 20 height 36
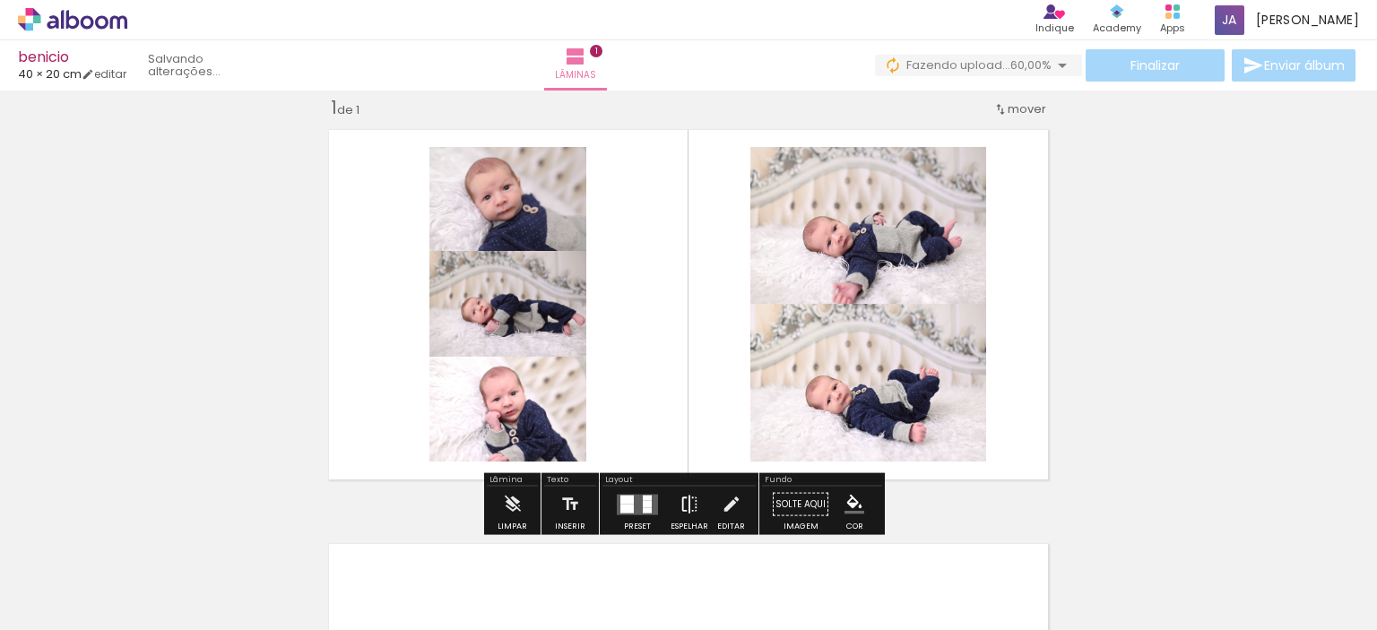
click at [684, 501] on iron-icon at bounding box center [690, 505] width 20 height 36
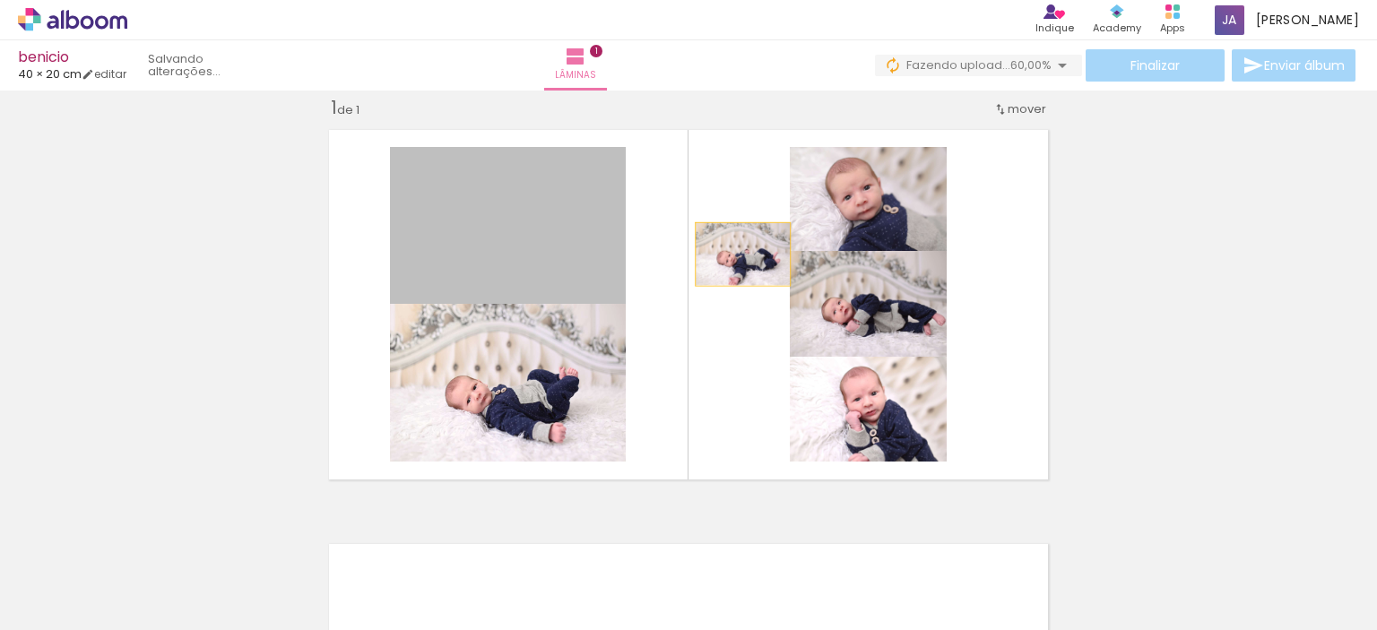
drag, startPoint x: 555, startPoint y: 230, endPoint x: 736, endPoint y: 254, distance: 182.7
click at [736, 254] on quentale-layouter at bounding box center [688, 304] width 739 height 369
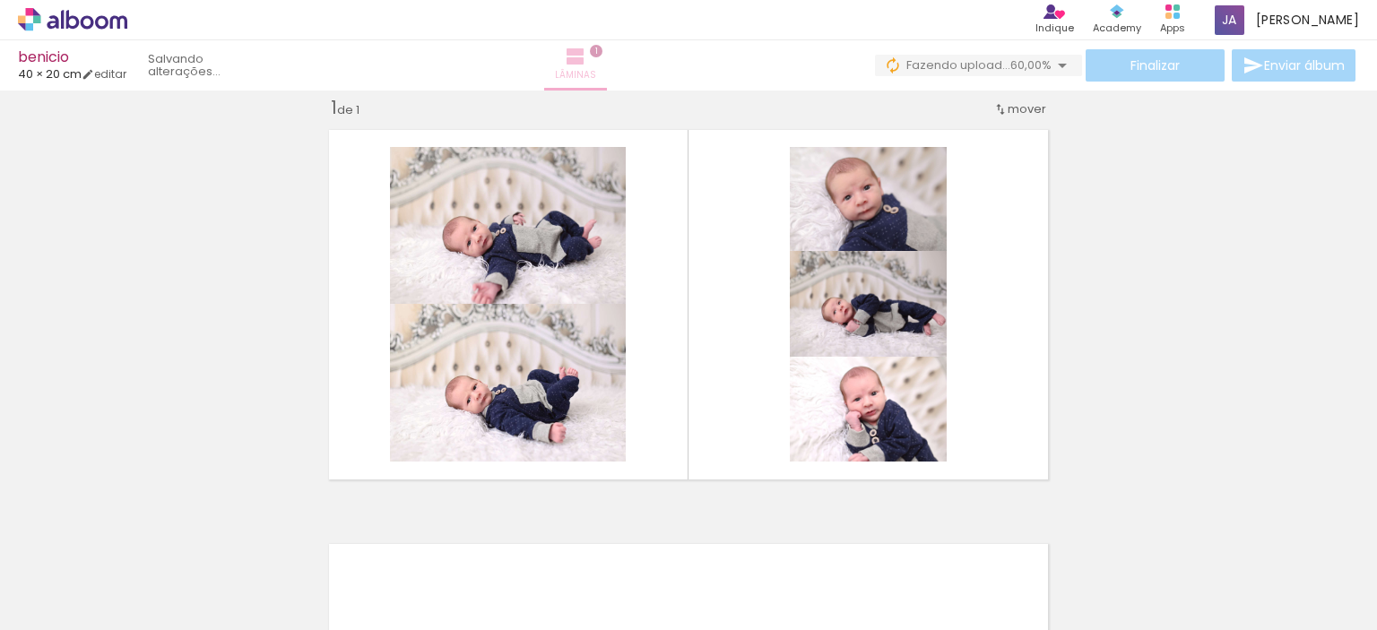
click at [586, 60] on iron-icon at bounding box center [576, 57] width 22 height 22
click at [603, 52] on span "1" at bounding box center [596, 51] width 13 height 13
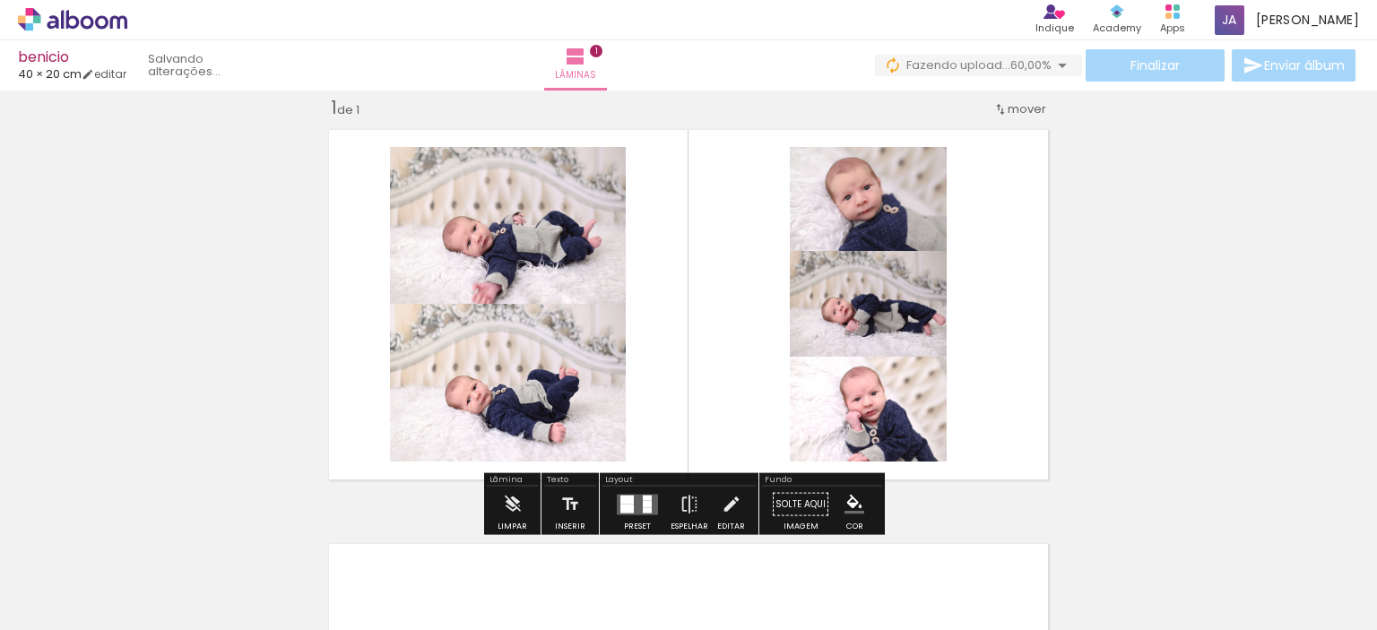
click at [1008, 111] on span "mover" at bounding box center [1027, 108] width 39 height 17
click at [1006, 108] on span "1" at bounding box center [1003, 106] width 4 height 30
click at [973, 107] on span "Posição atual:" at bounding box center [961, 106] width 82 height 30
click at [983, 217] on quentale-layouter at bounding box center [688, 304] width 739 height 369
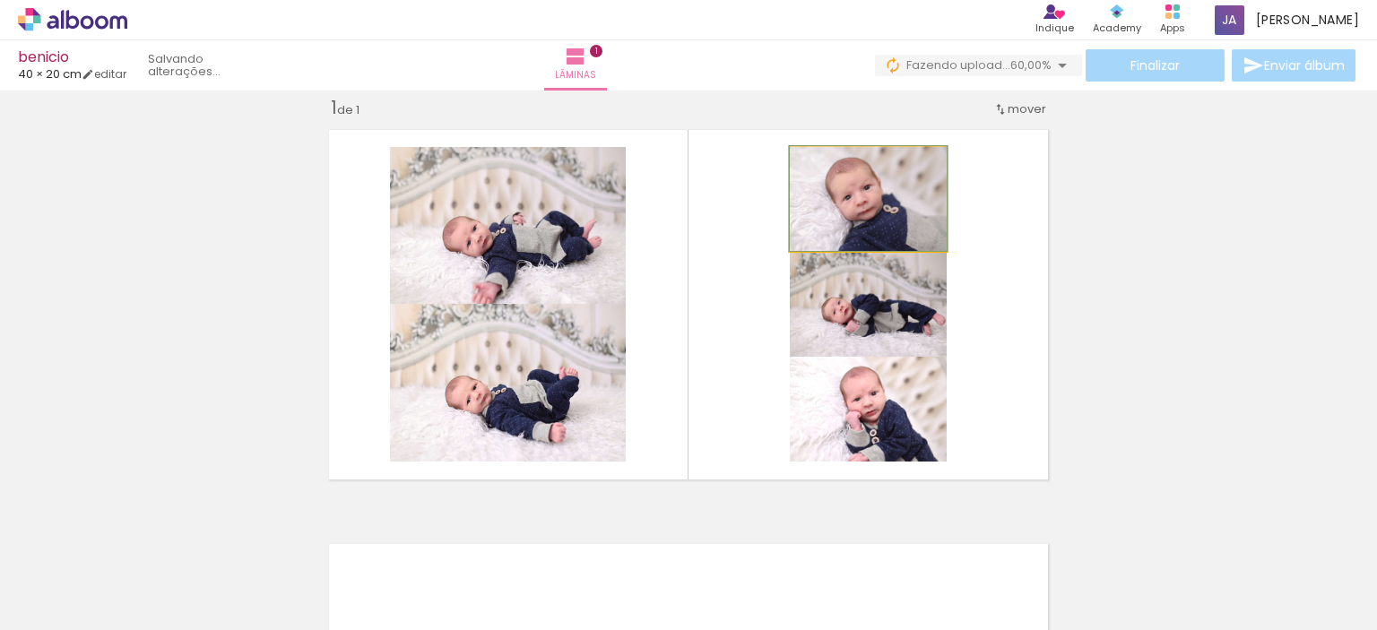
click at [874, 211] on quentale-photo at bounding box center [868, 199] width 157 height 104
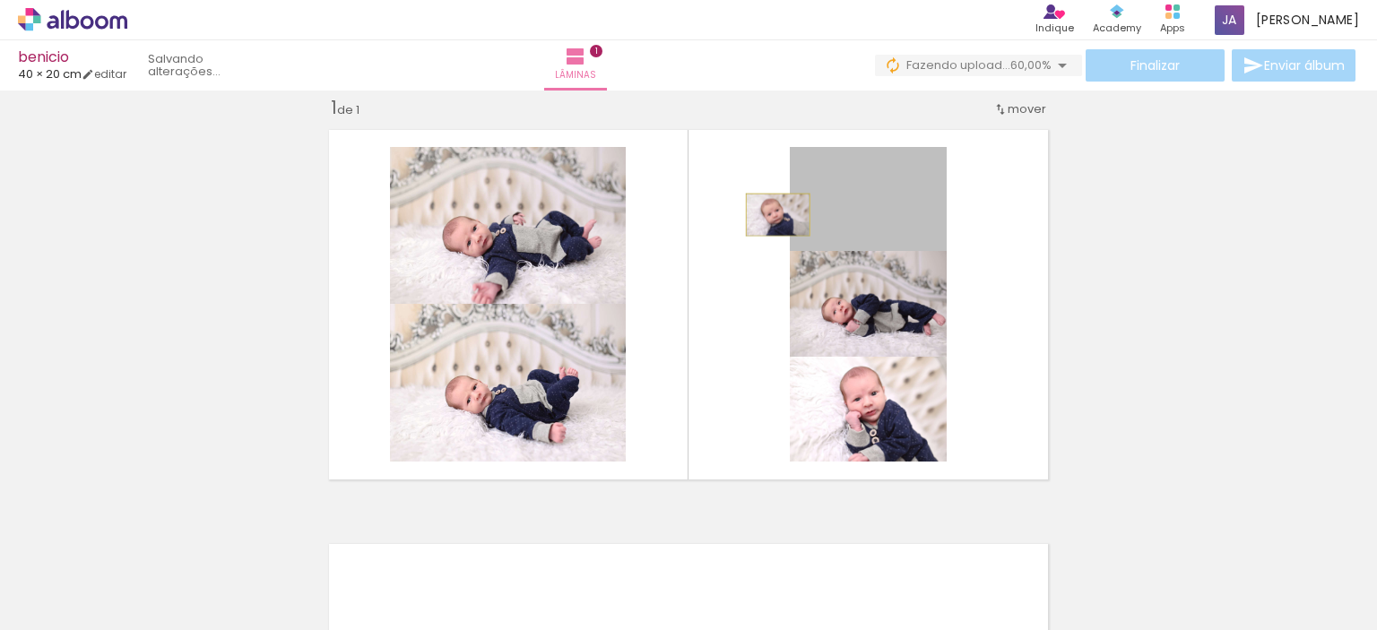
drag, startPoint x: 886, startPoint y: 212, endPoint x: 771, endPoint y: 214, distance: 114.8
click at [771, 214] on quentale-layouter at bounding box center [688, 304] width 739 height 369
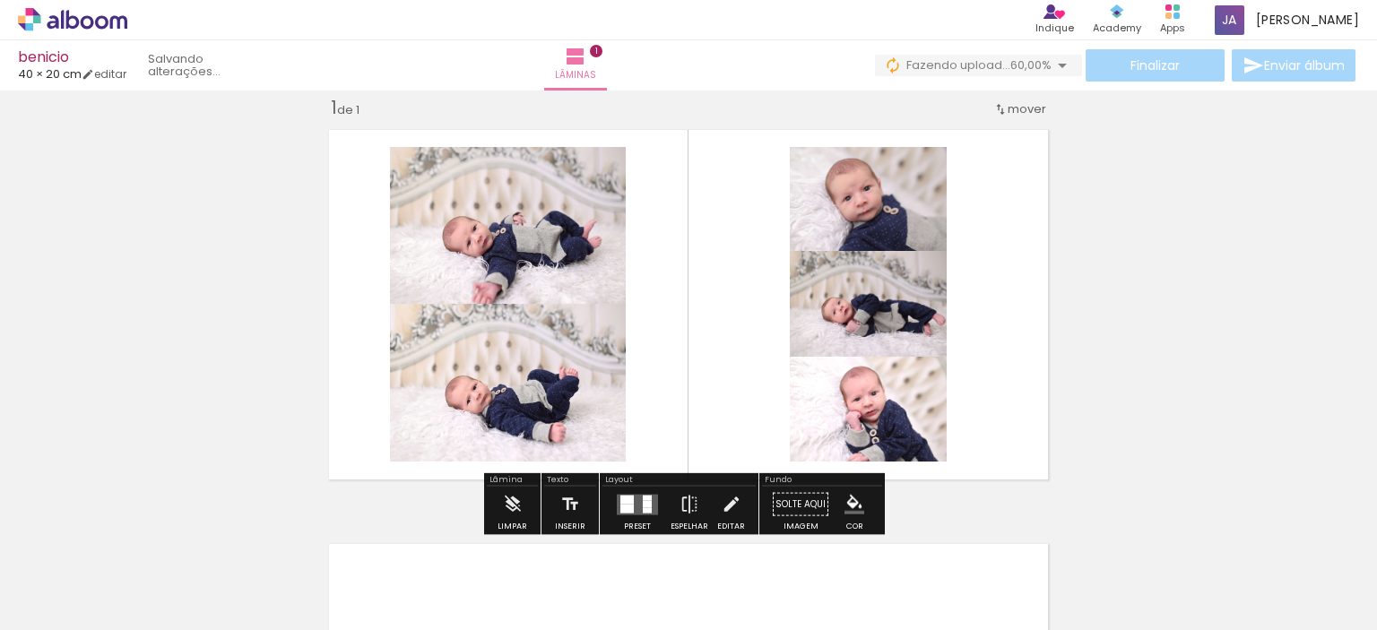
click at [845, 501] on iron-icon "color picker" at bounding box center [855, 505] width 20 height 20
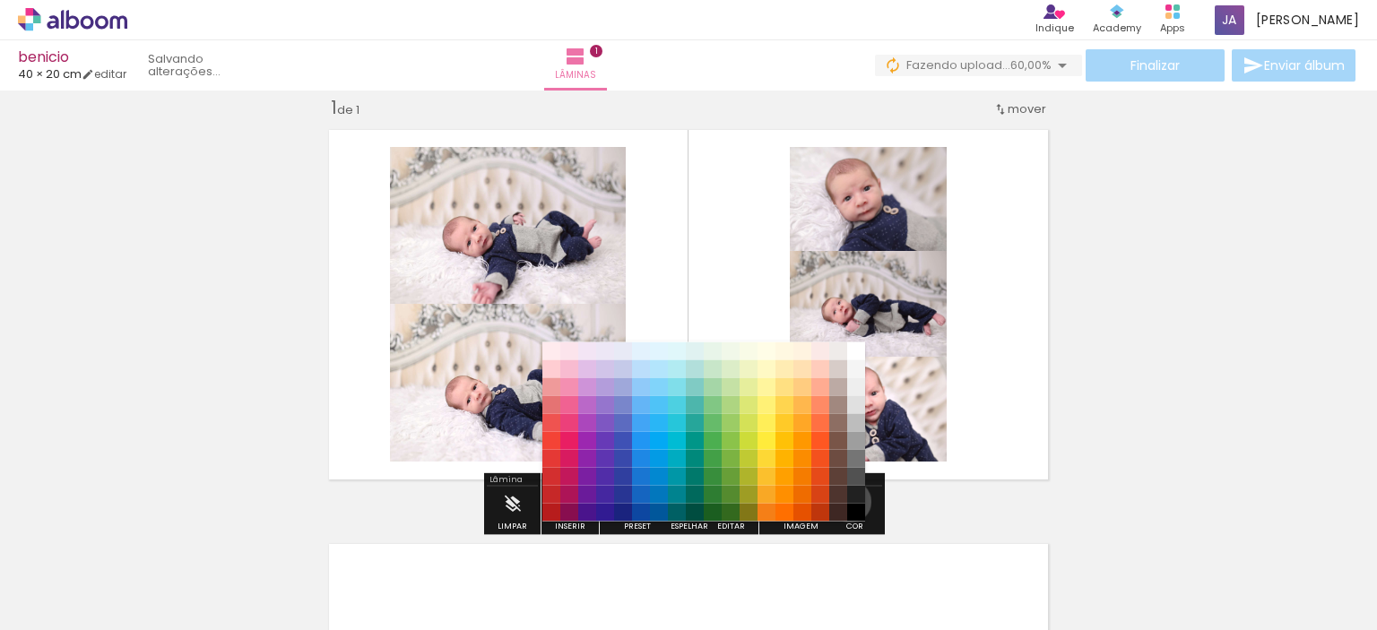
click at [844, 501] on paper-item "#4e342e" at bounding box center [838, 494] width 18 height 18
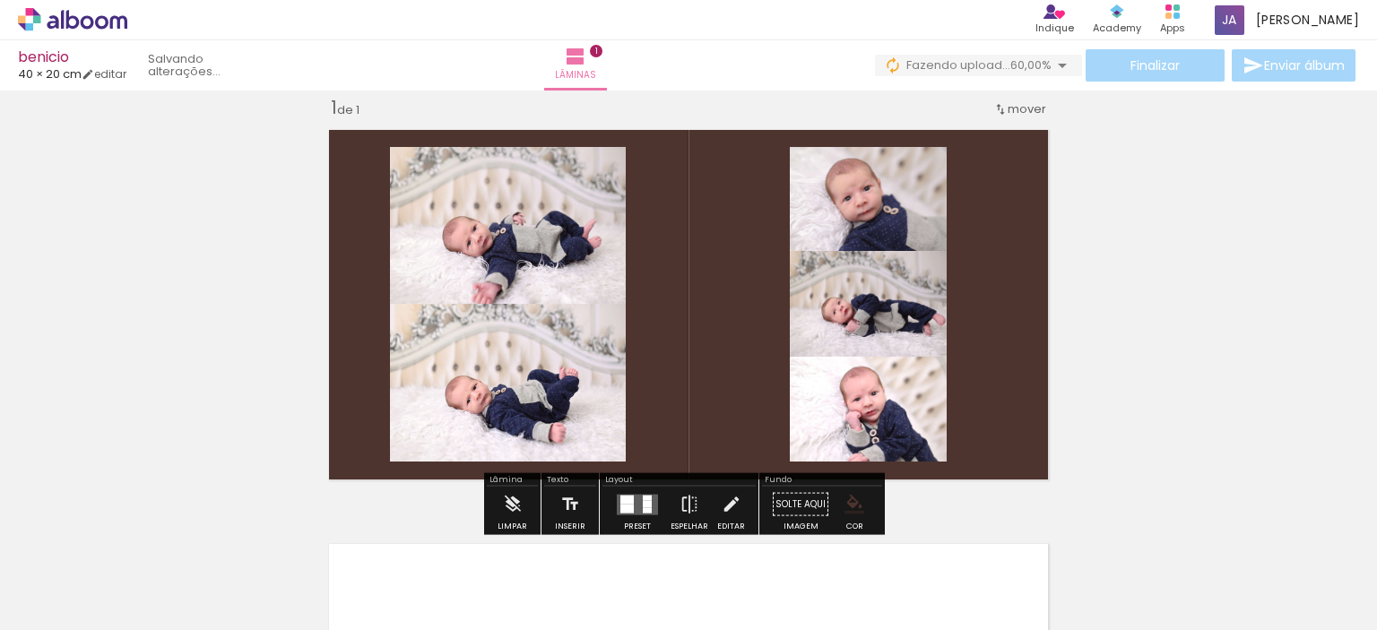
click at [845, 503] on iron-icon "color picker" at bounding box center [855, 505] width 20 height 20
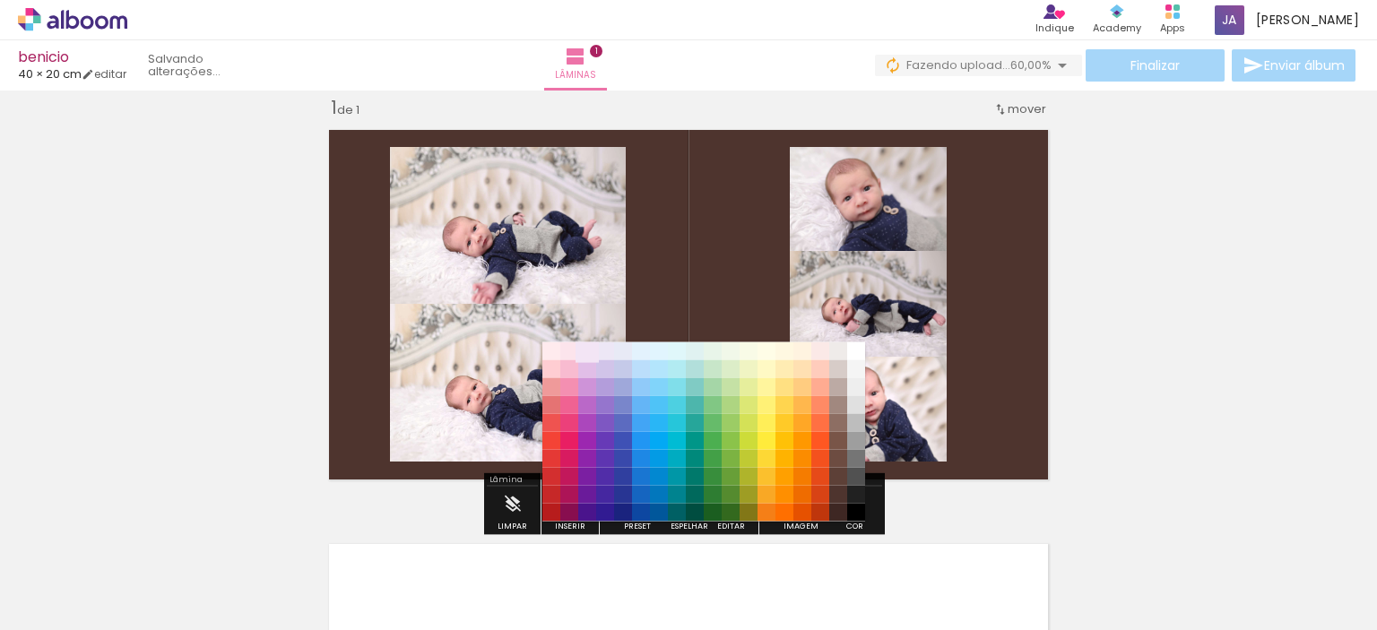
click at [596, 349] on paper-item "#f3e5f5" at bounding box center [587, 351] width 18 height 18
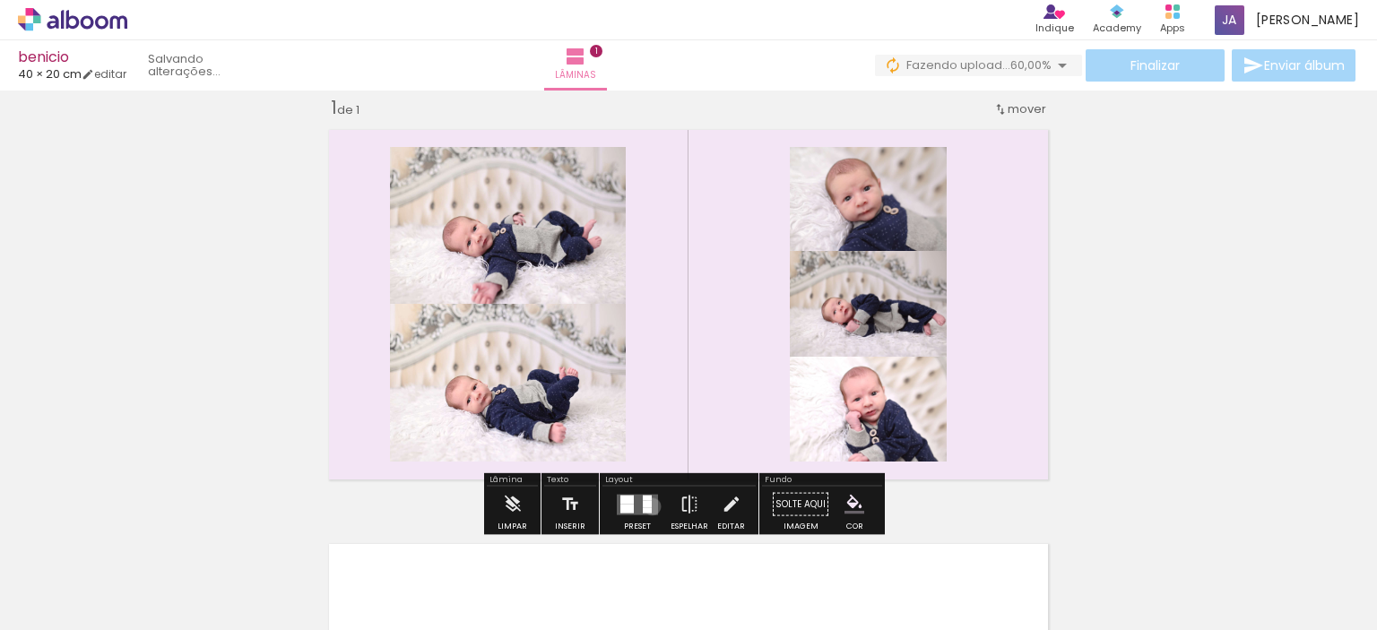
click at [648, 506] on quentale-layouter at bounding box center [637, 504] width 41 height 21
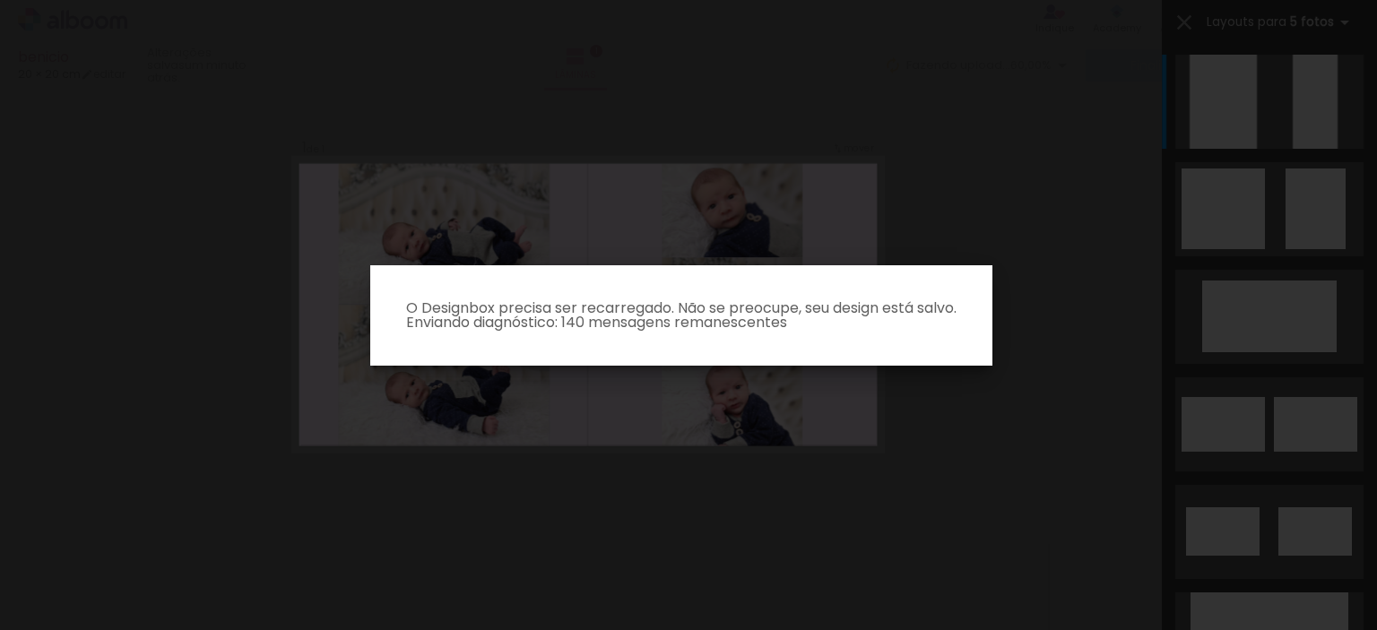
scroll to position [1399, 0]
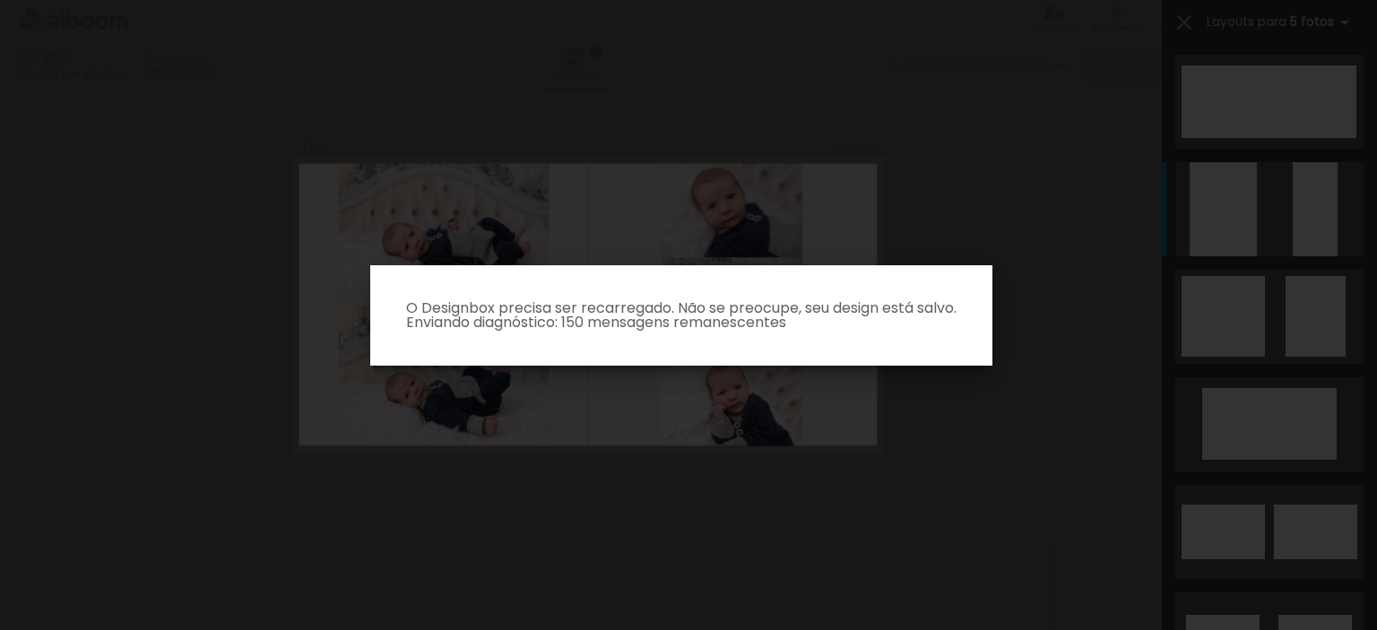
click at [1253, 123] on iron-overlay-backdrop at bounding box center [688, 315] width 1377 height 630
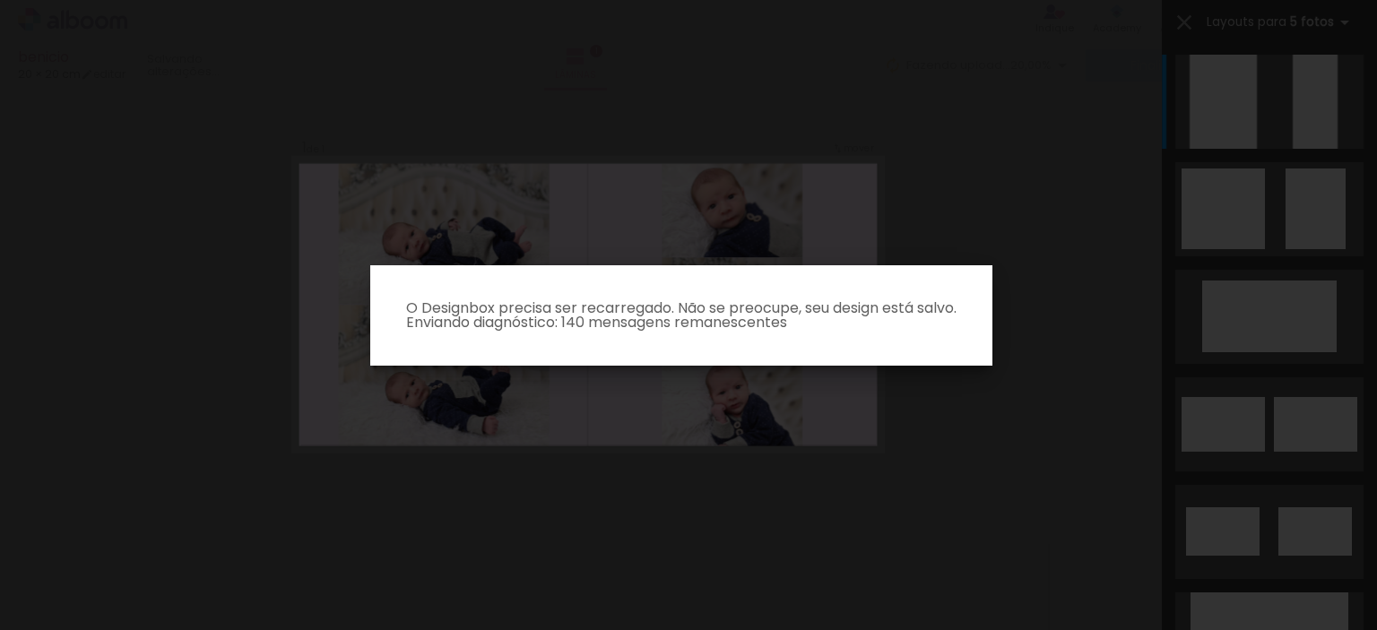
click at [1044, 157] on iron-overlay-backdrop at bounding box center [688, 315] width 1377 height 630
click at [581, 56] on iron-overlay-backdrop at bounding box center [688, 315] width 1377 height 630
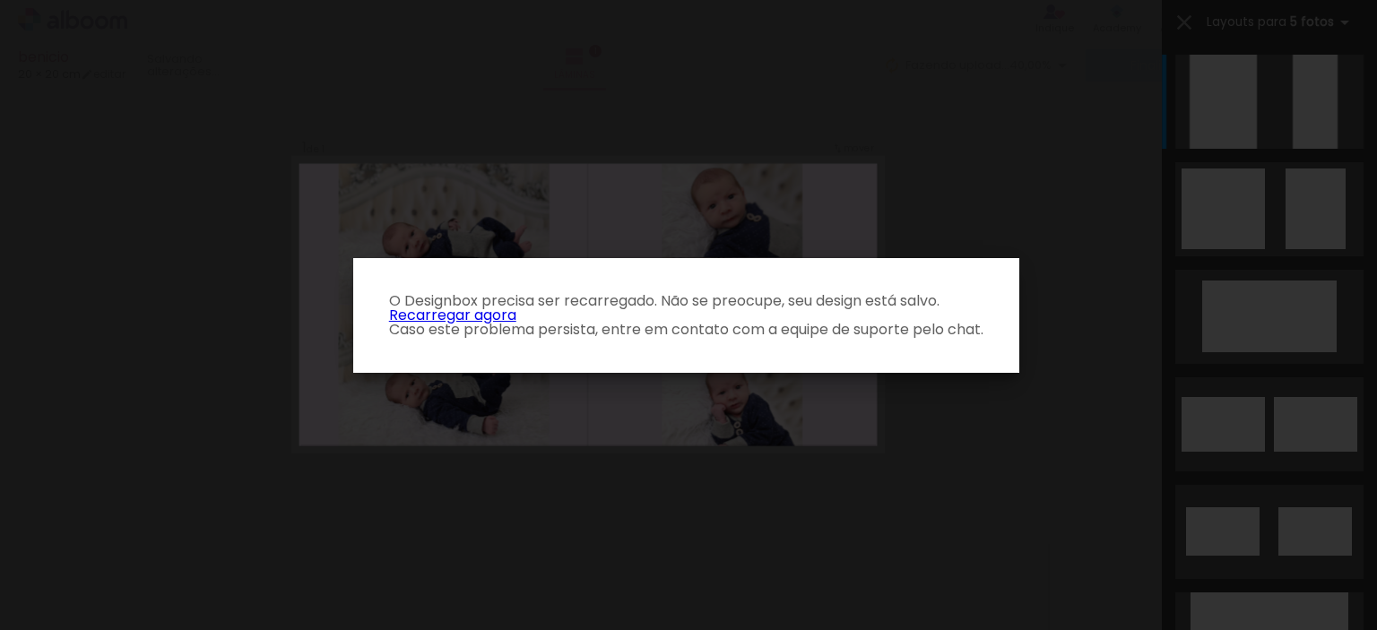
click at [871, 137] on iron-overlay-backdrop at bounding box center [688, 315] width 1377 height 630
